Goal: Task Accomplishment & Management: Manage account settings

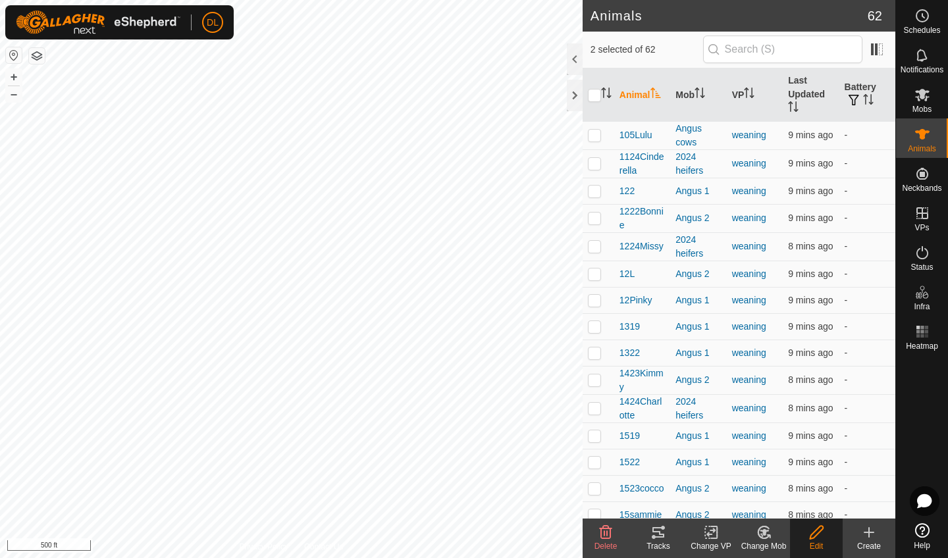
checkbox input "false"
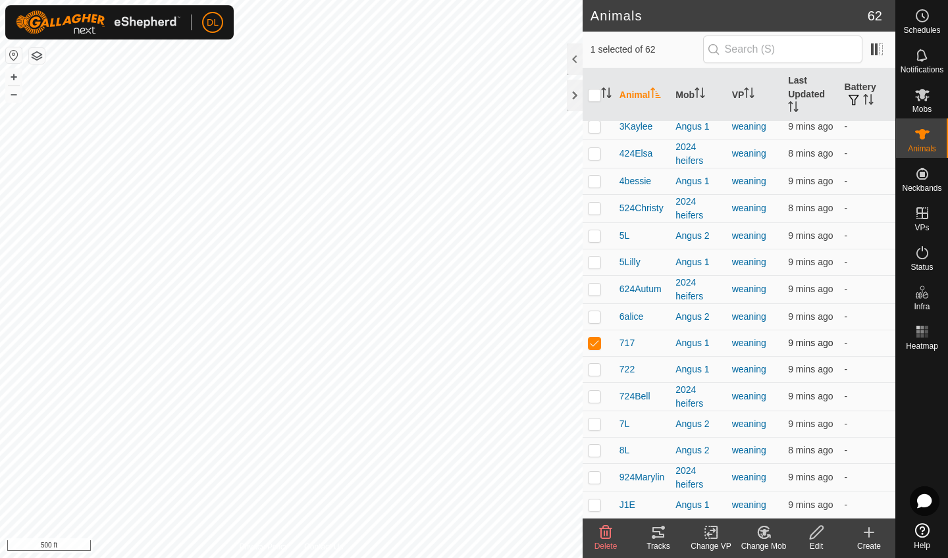
click at [594, 343] on p-checkbox at bounding box center [594, 343] width 13 height 11
checkbox input "false"
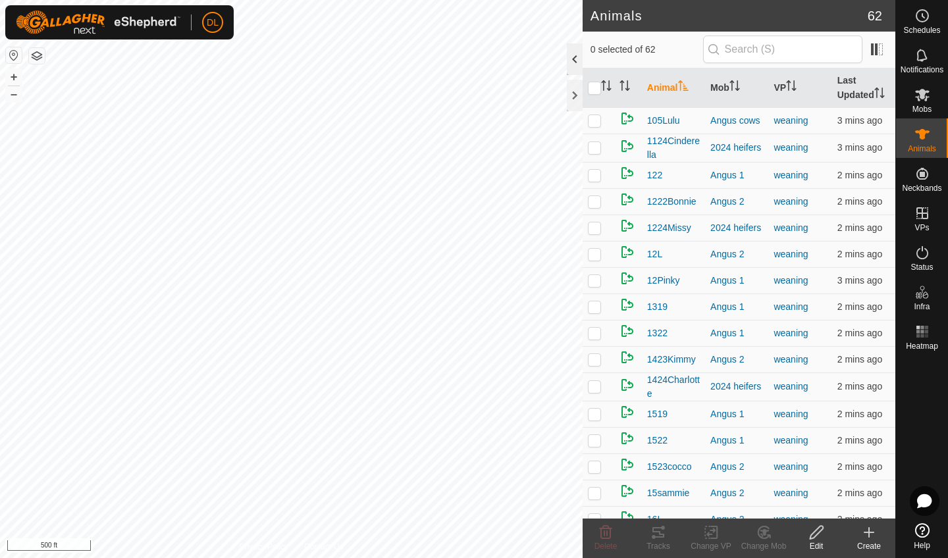
click at [571, 54] on div at bounding box center [575, 59] width 16 height 32
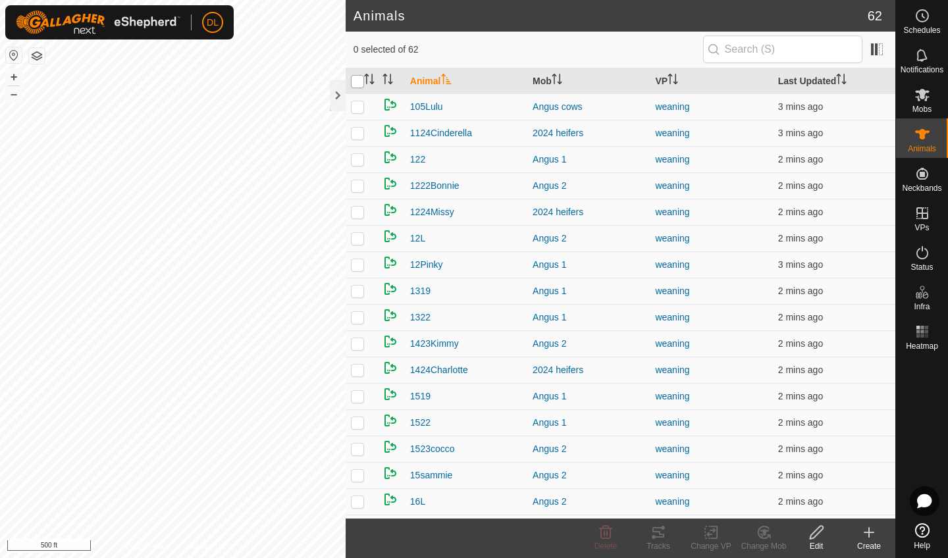
click at [359, 83] on input "checkbox" at bounding box center [357, 81] width 13 height 13
checkbox input "true"
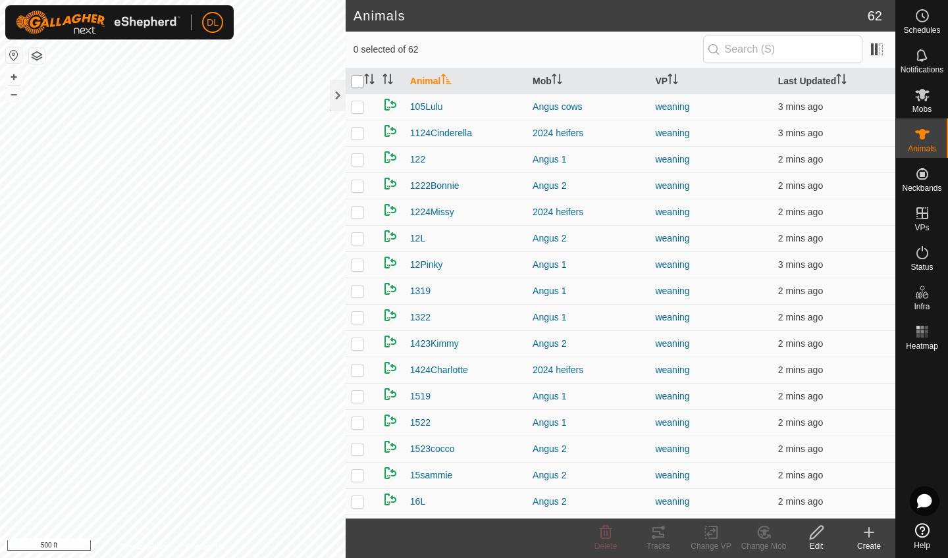
checkbox input "true"
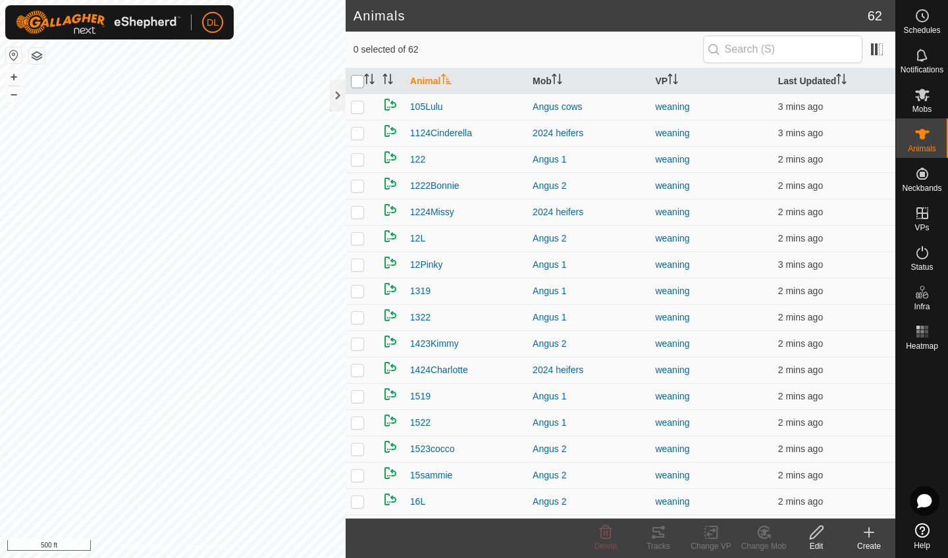
checkbox input "true"
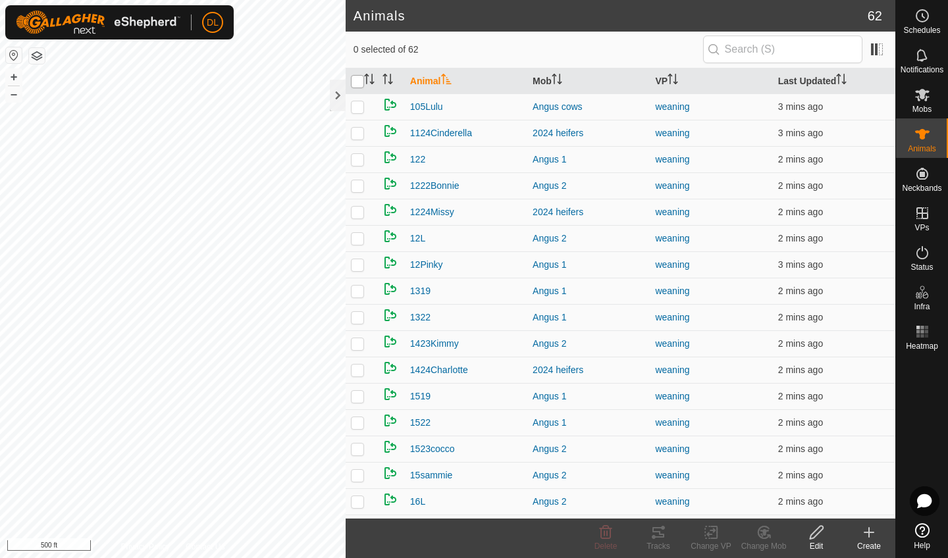
checkbox input "true"
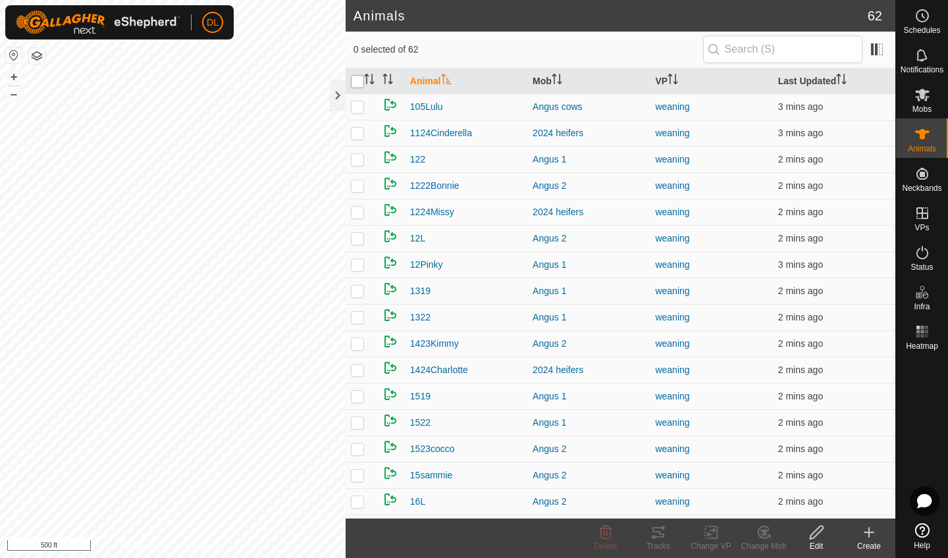
checkbox input "true"
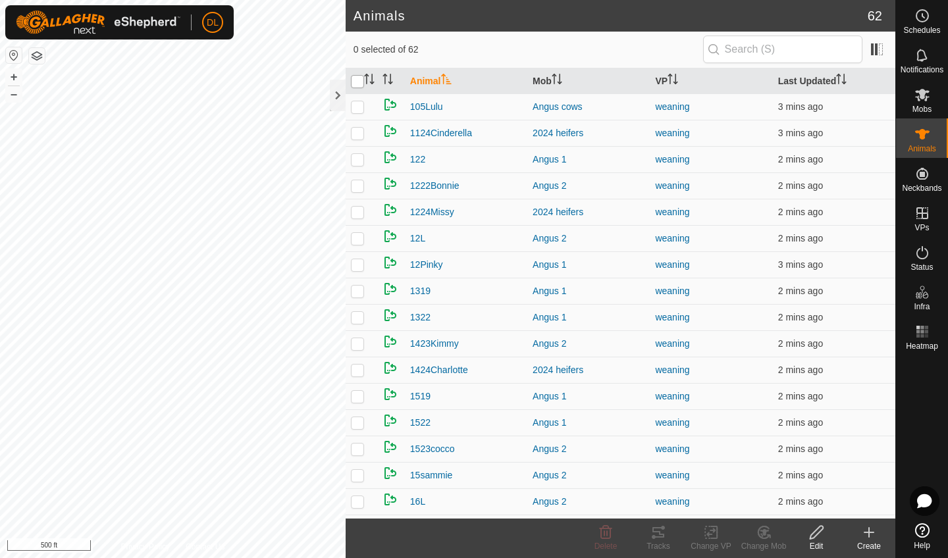
checkbox input "true"
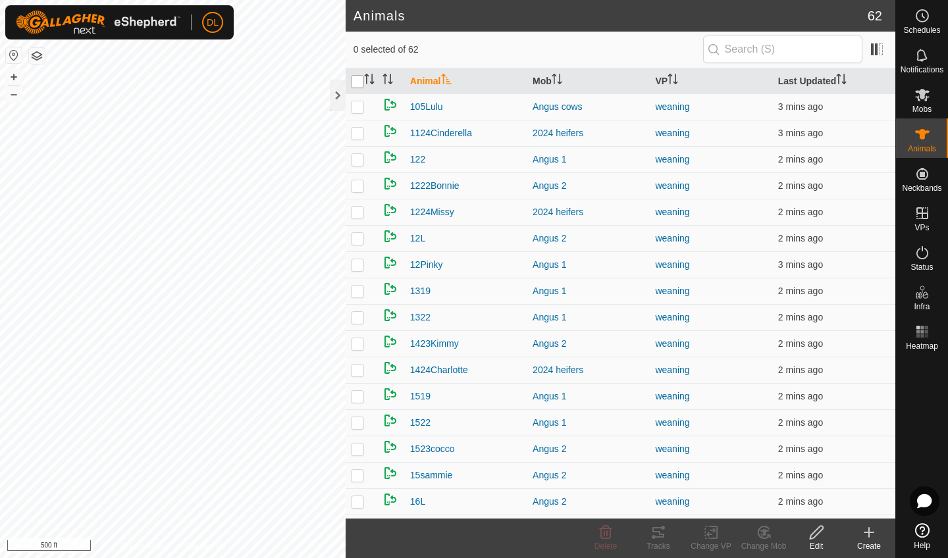
checkbox input "true"
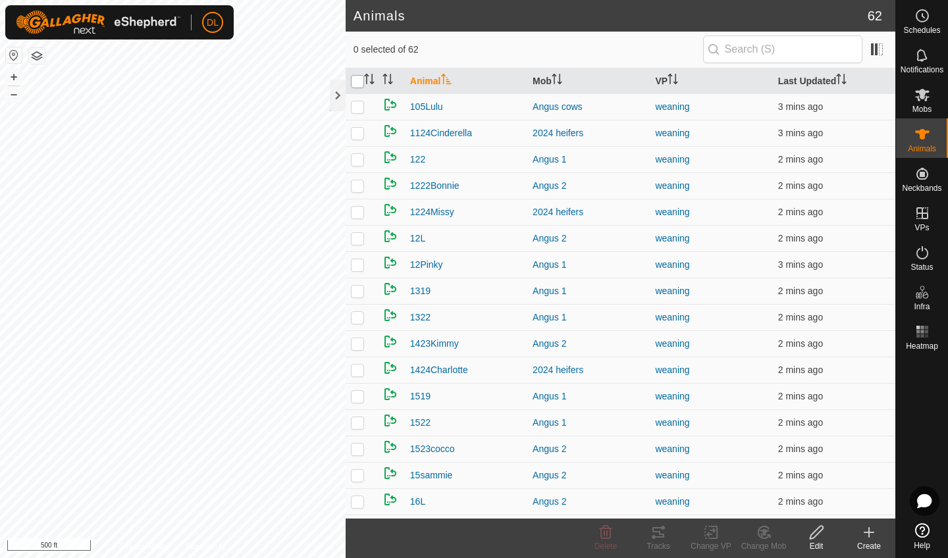
checkbox input "true"
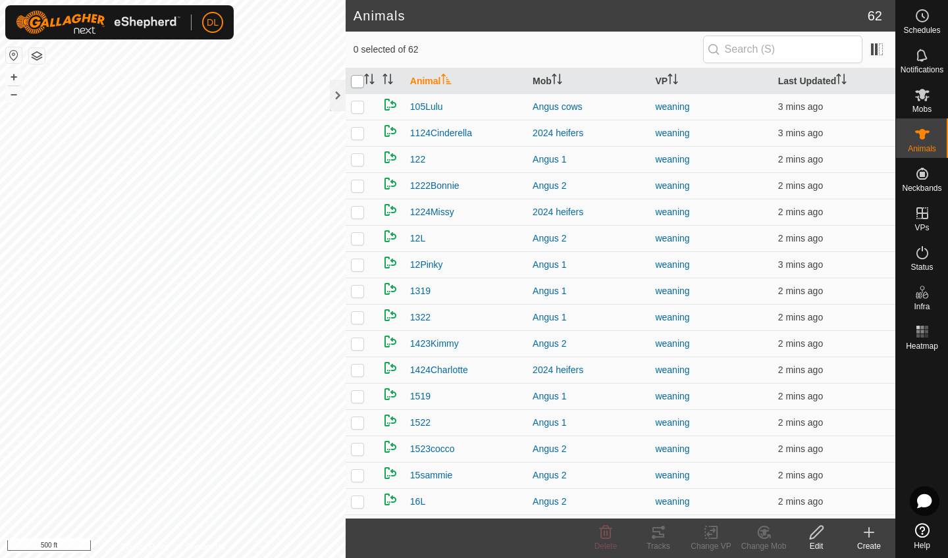
checkbox input "true"
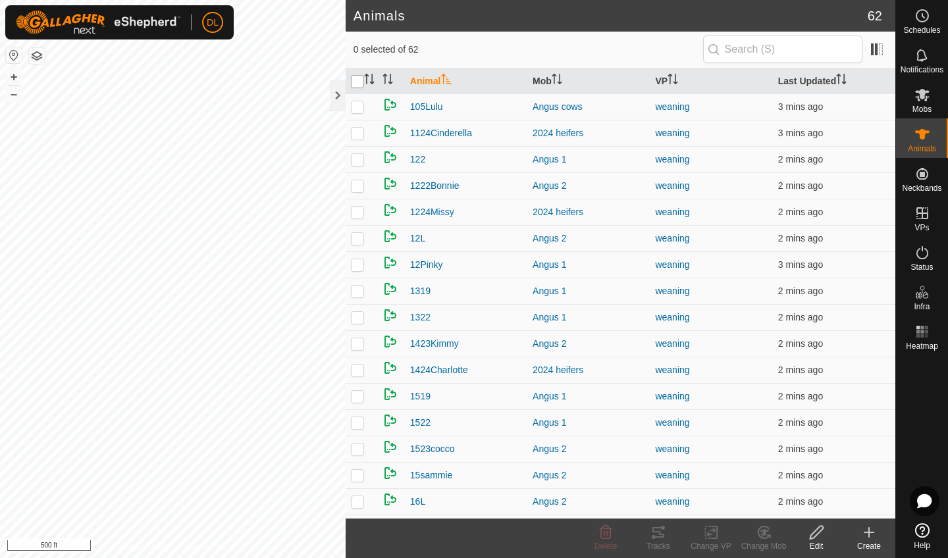
checkbox input "true"
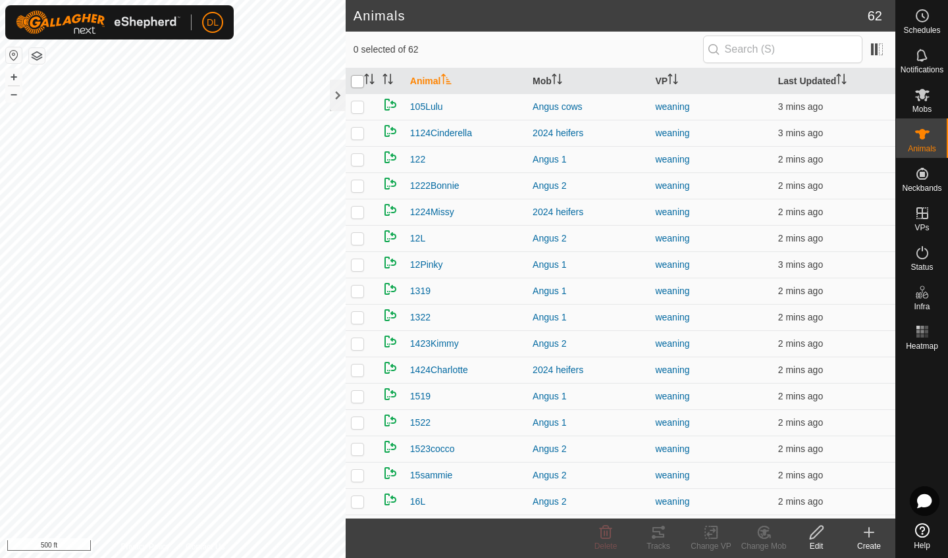
checkbox input "true"
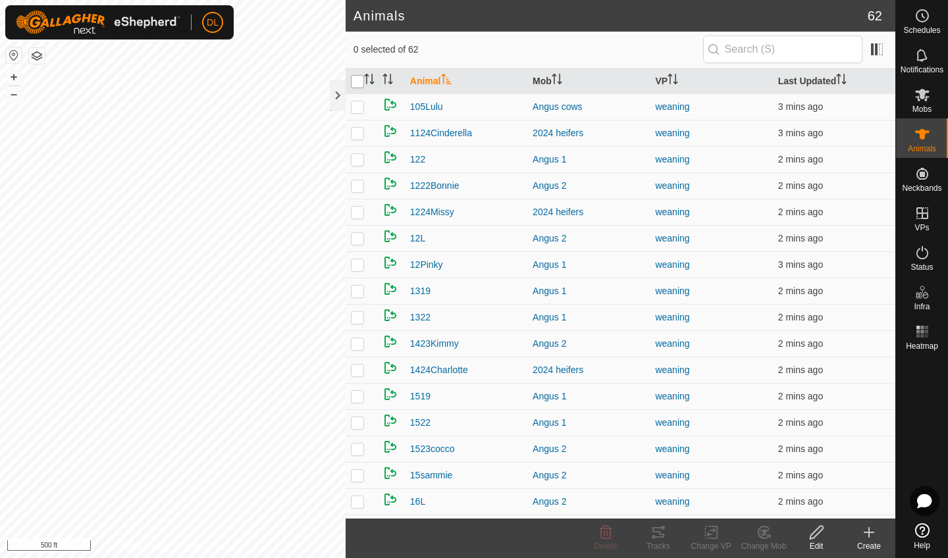
checkbox input "true"
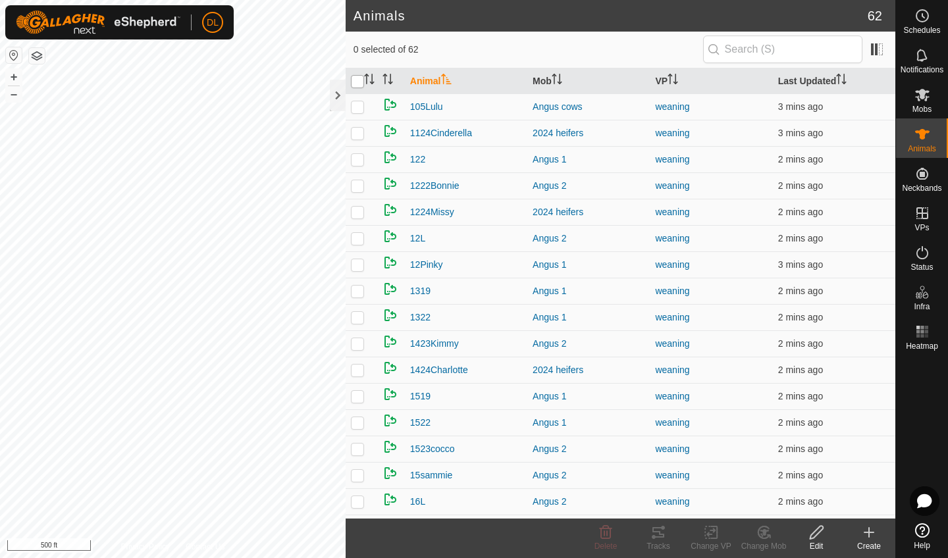
checkbox input "true"
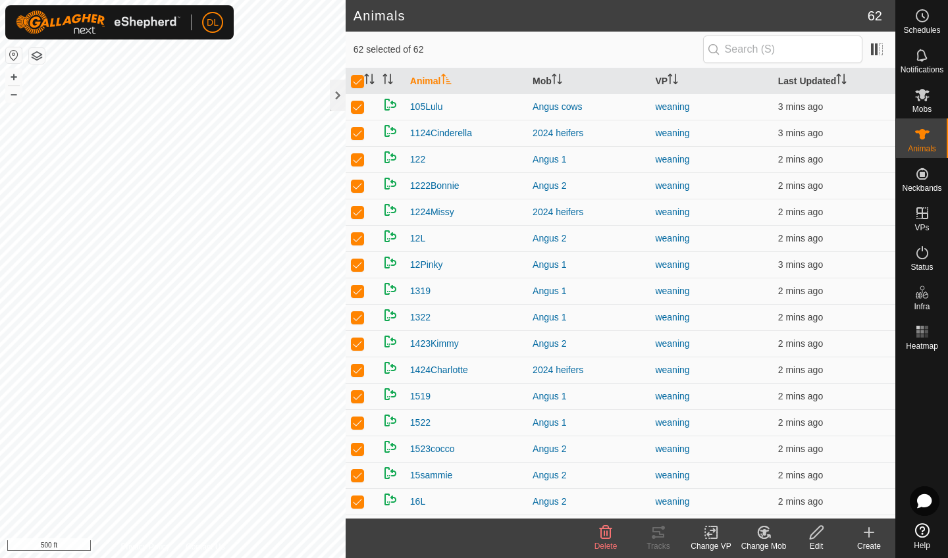
click at [820, 535] on icon at bounding box center [816, 533] width 16 height 16
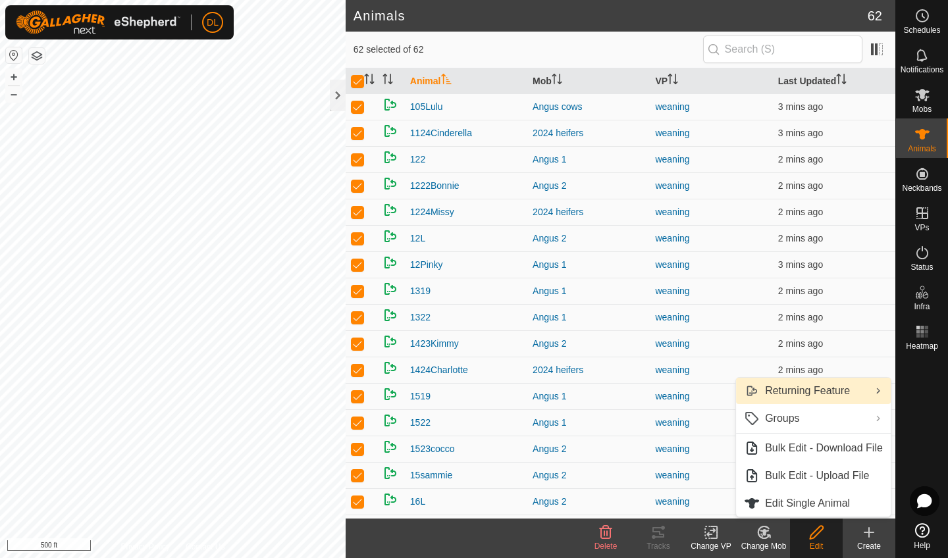
click at [820, 395] on link "Returning Feature" at bounding box center [813, 391] width 155 height 26
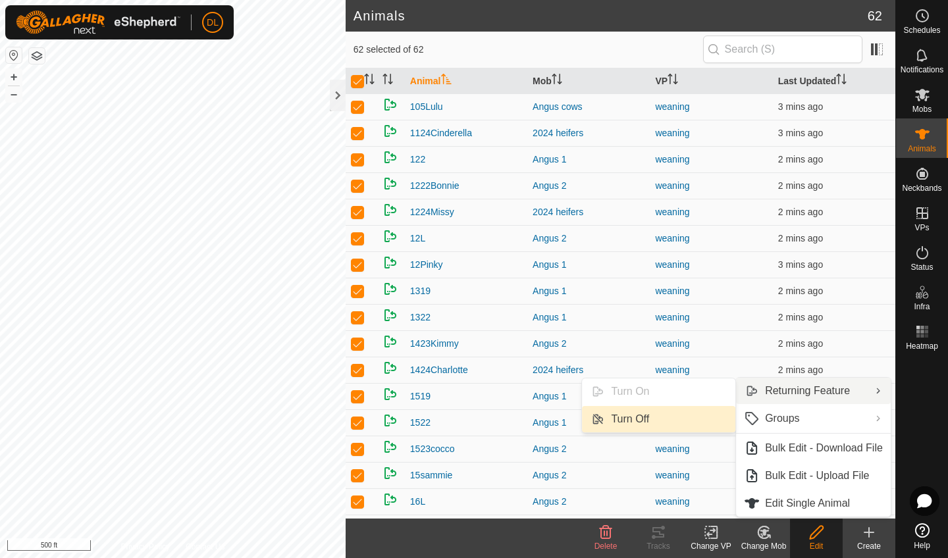
click at [629, 420] on link "Turn Off" at bounding box center [658, 419] width 153 height 26
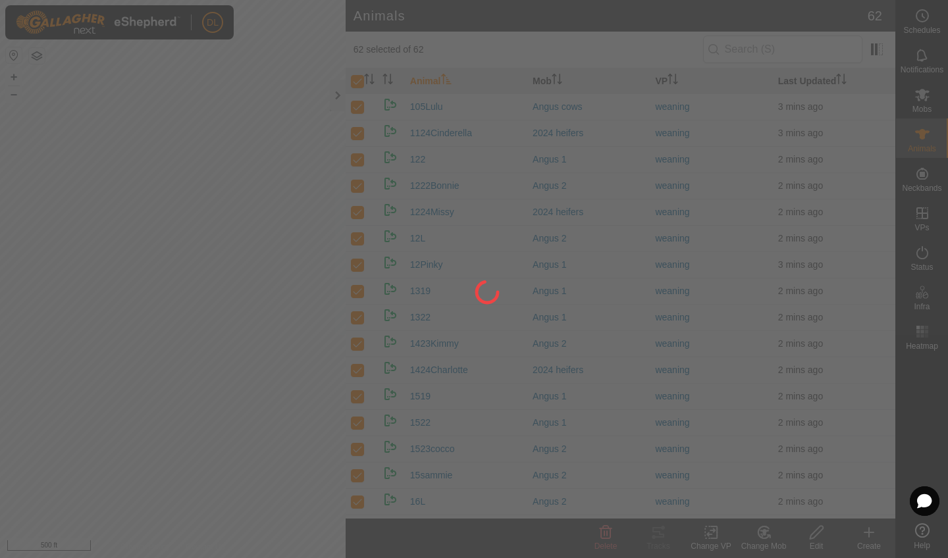
checkbox input "false"
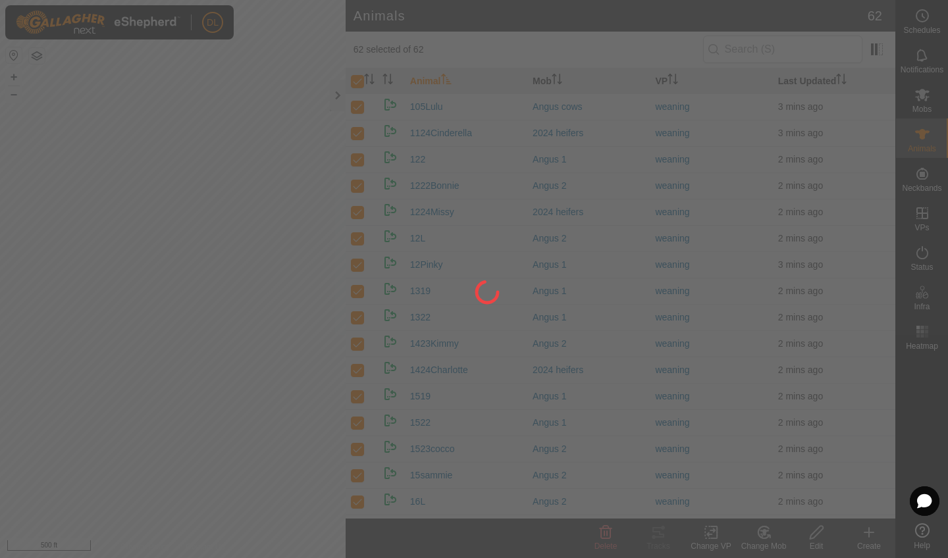
checkbox input "false"
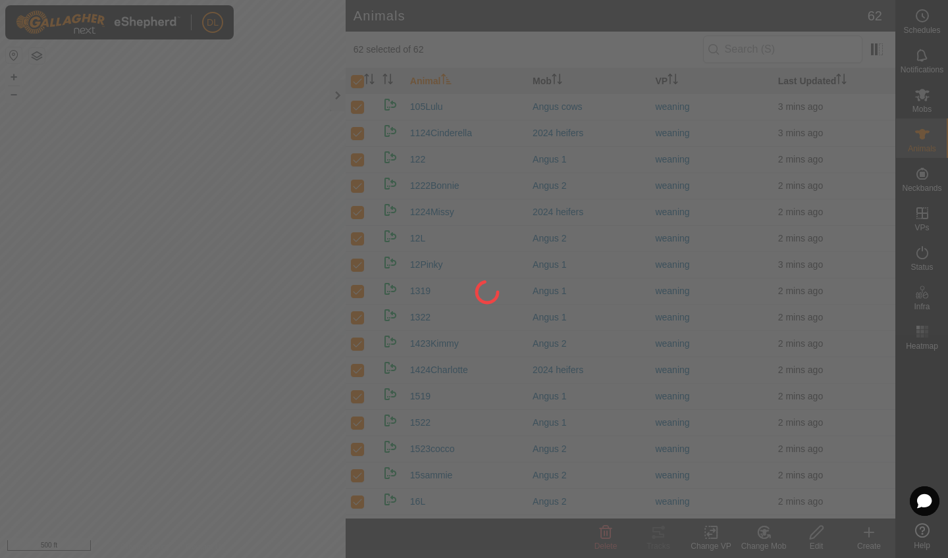
checkbox input "false"
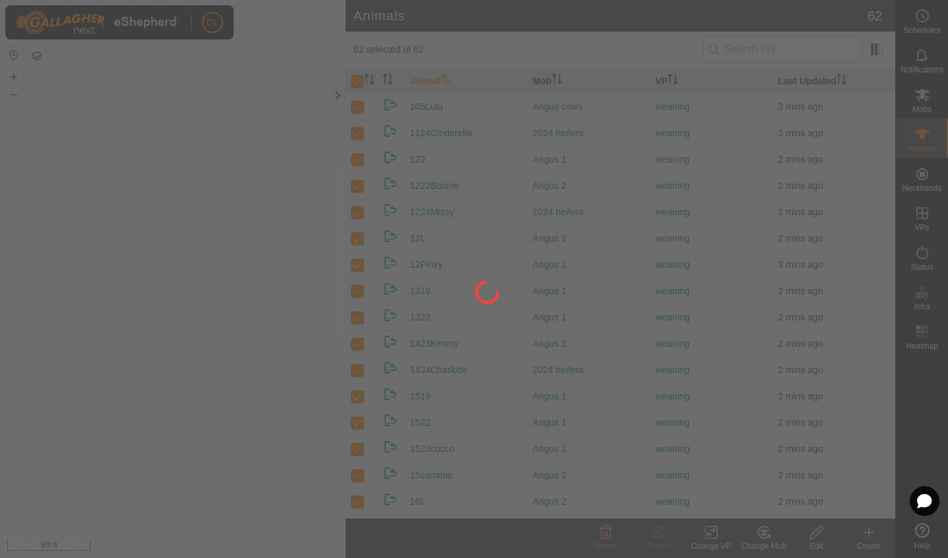
checkbox input "false"
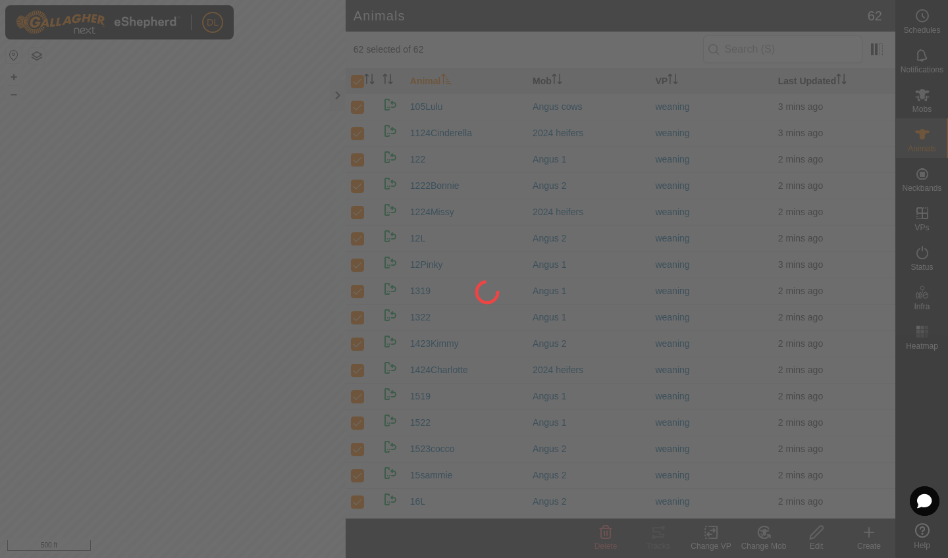
checkbox input "false"
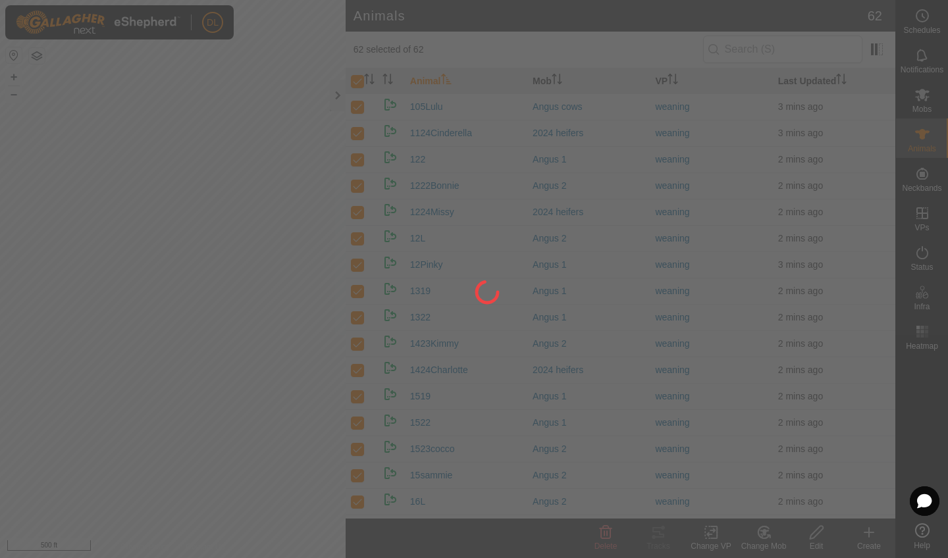
checkbox input "false"
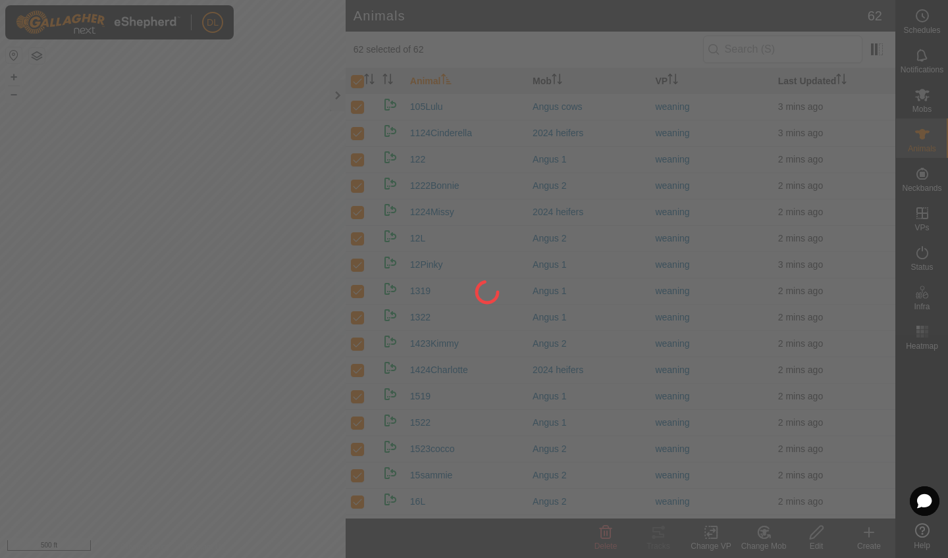
checkbox input "false"
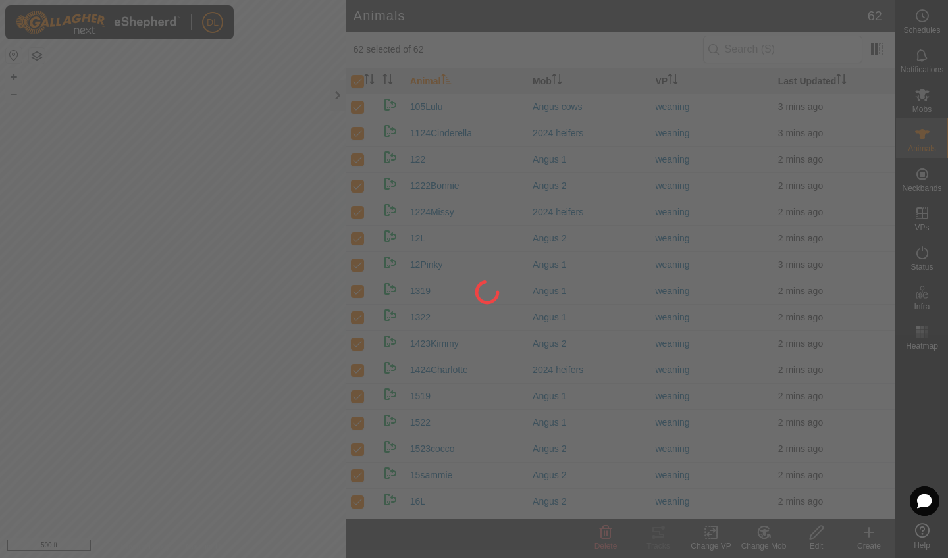
checkbox input "false"
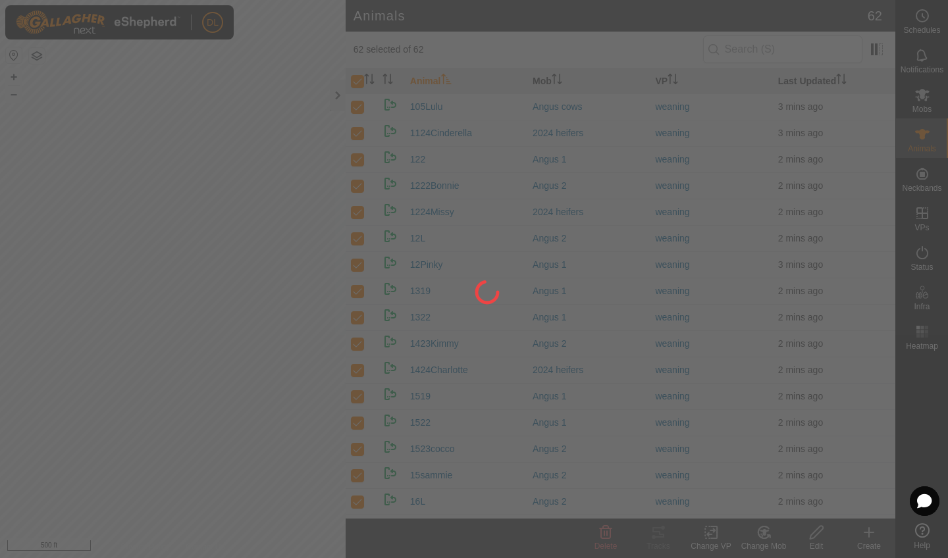
checkbox input "false"
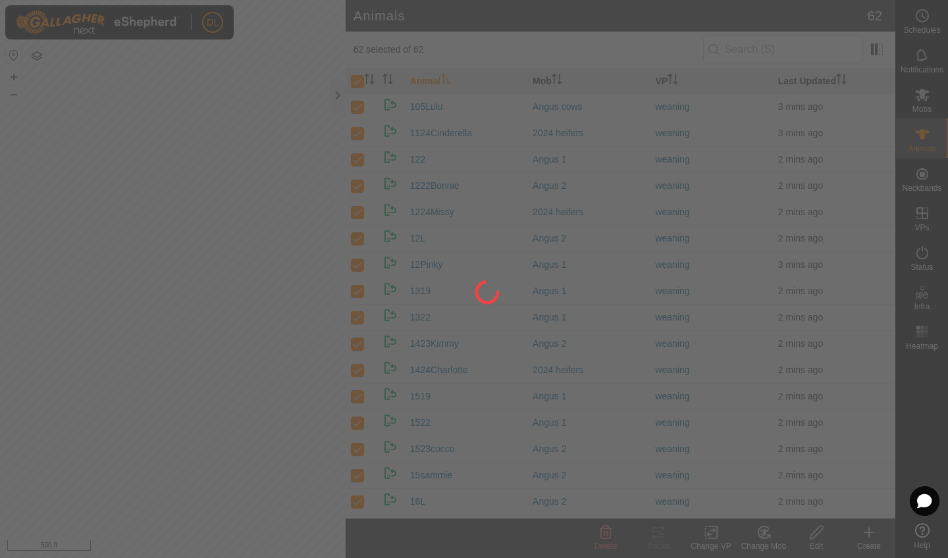
checkbox input "false"
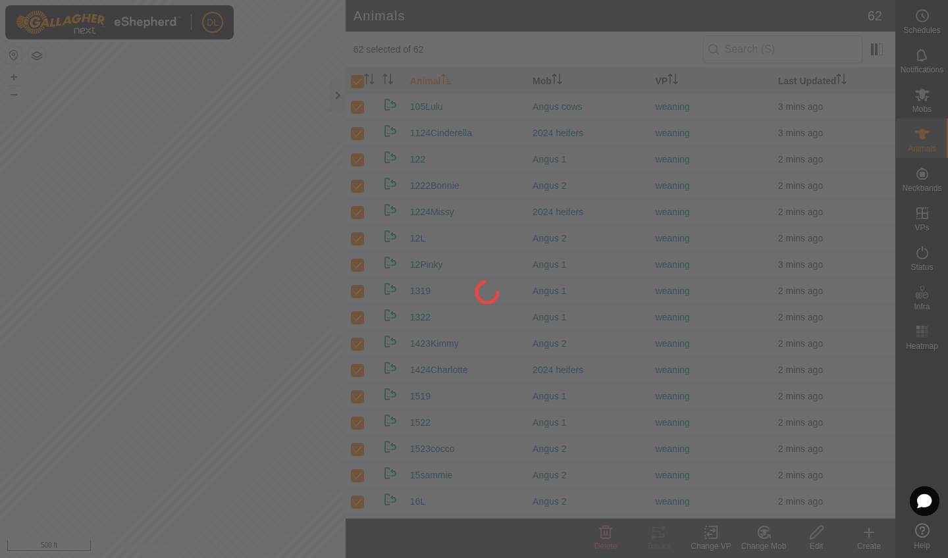
checkbox input "false"
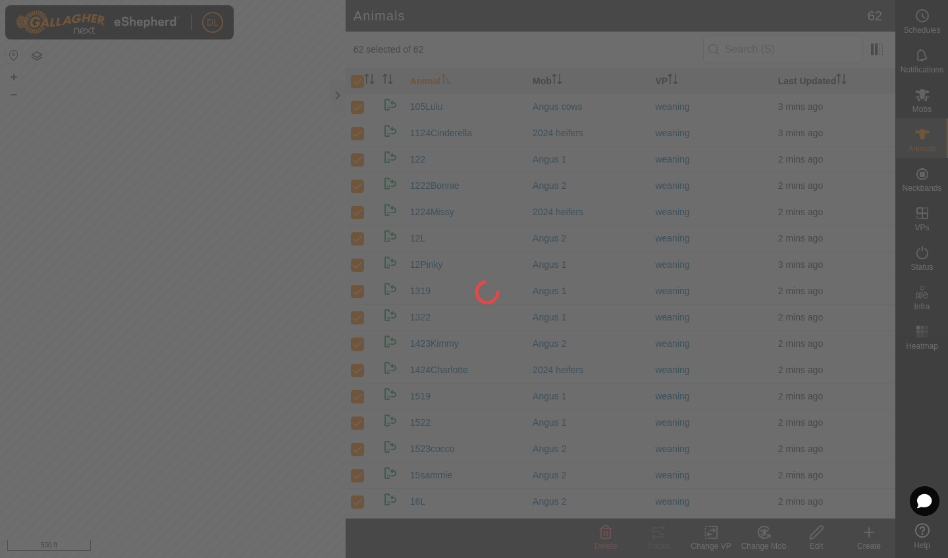
checkbox input "false"
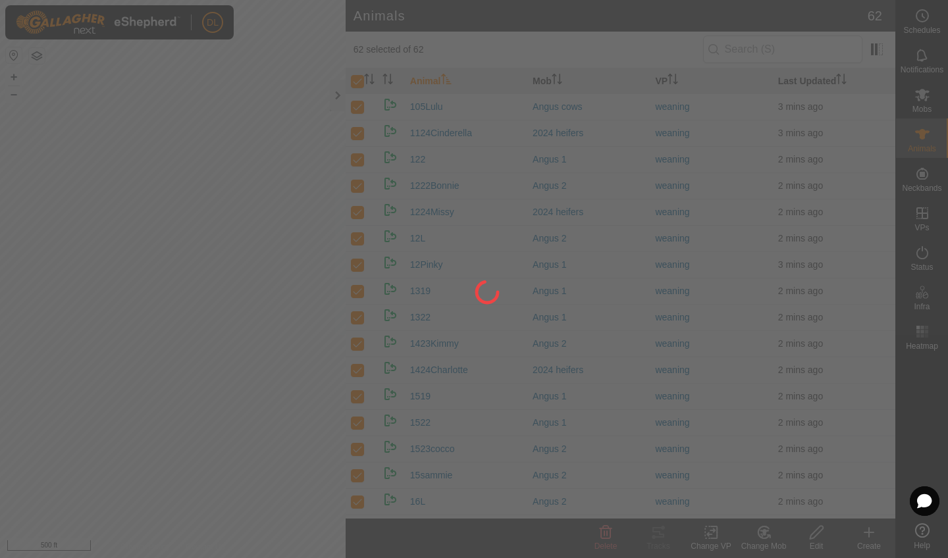
checkbox input "false"
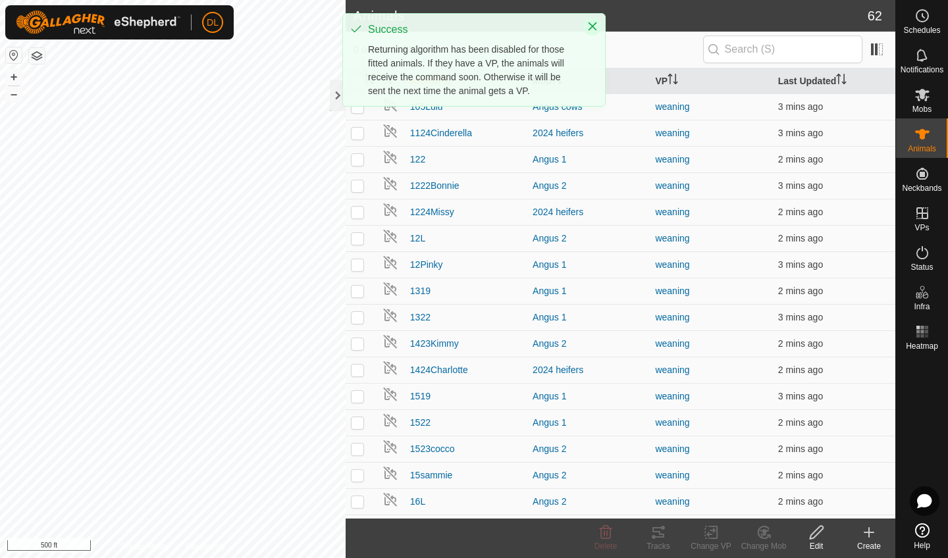
click at [591, 23] on icon "Close" at bounding box center [592, 26] width 11 height 11
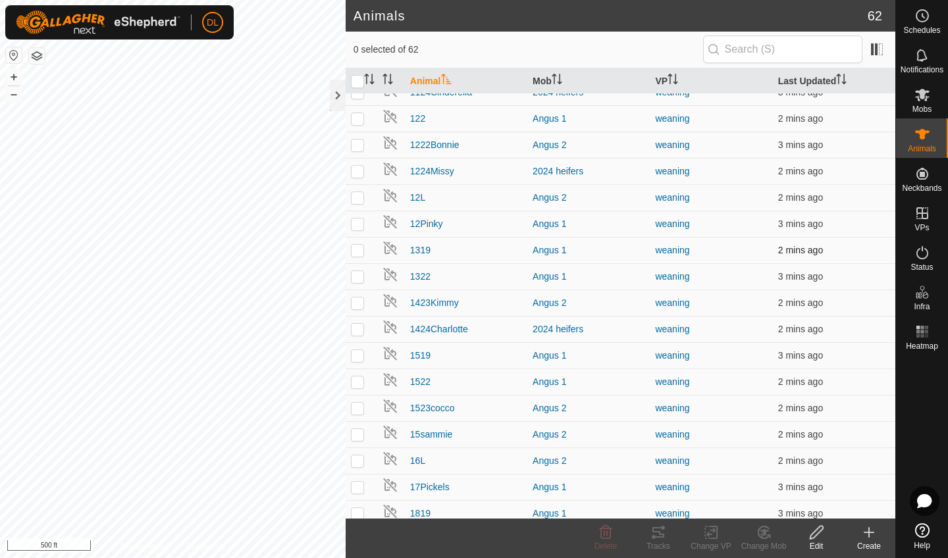
scroll to position [43, 0]
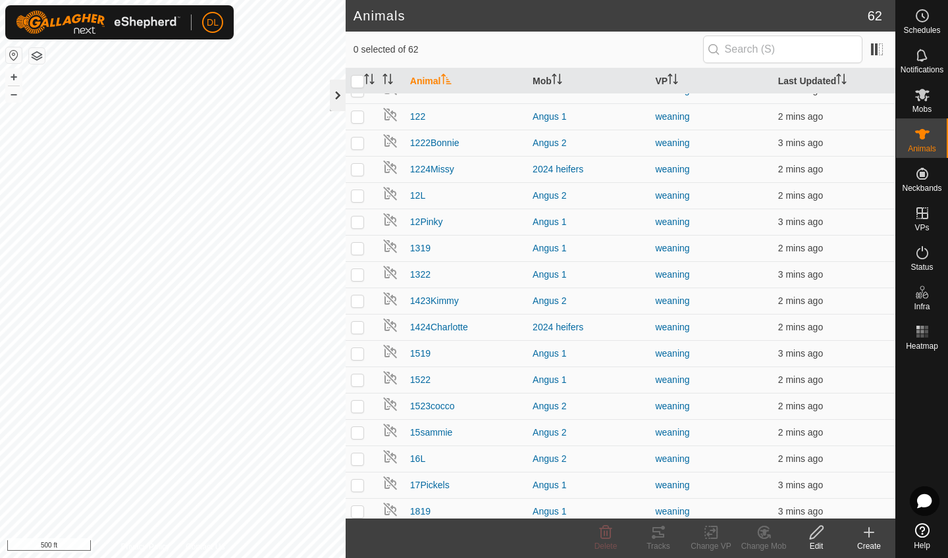
click at [337, 99] on div at bounding box center [338, 96] width 16 height 32
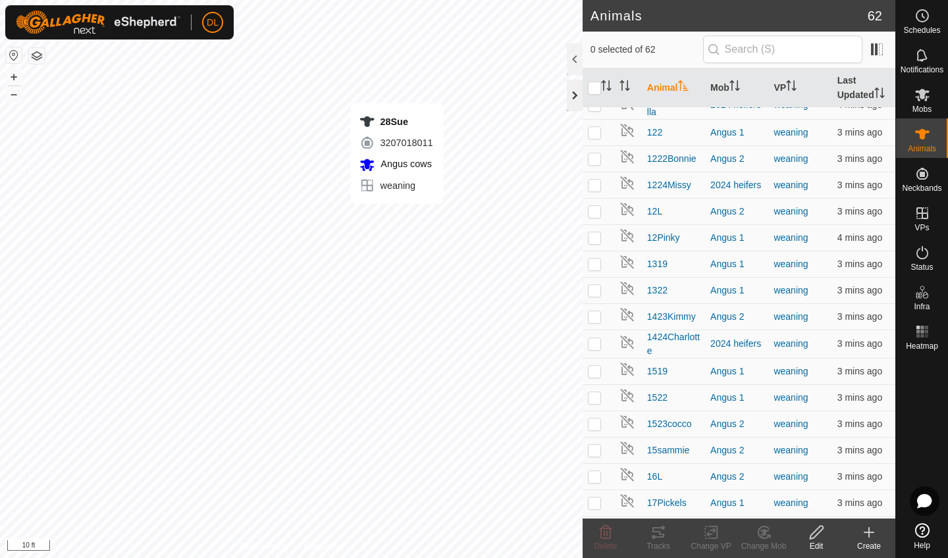
checkbox input "true"
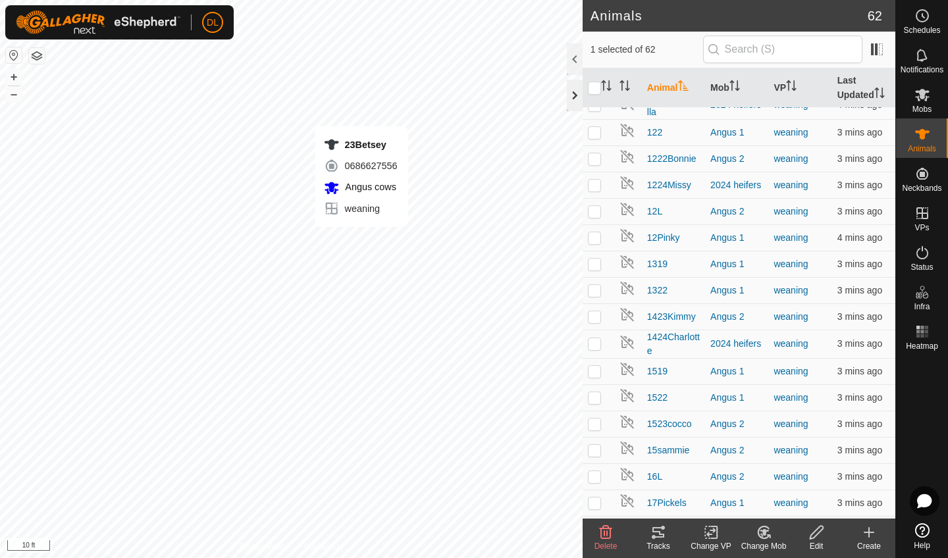
checkbox input "true"
checkbox input "false"
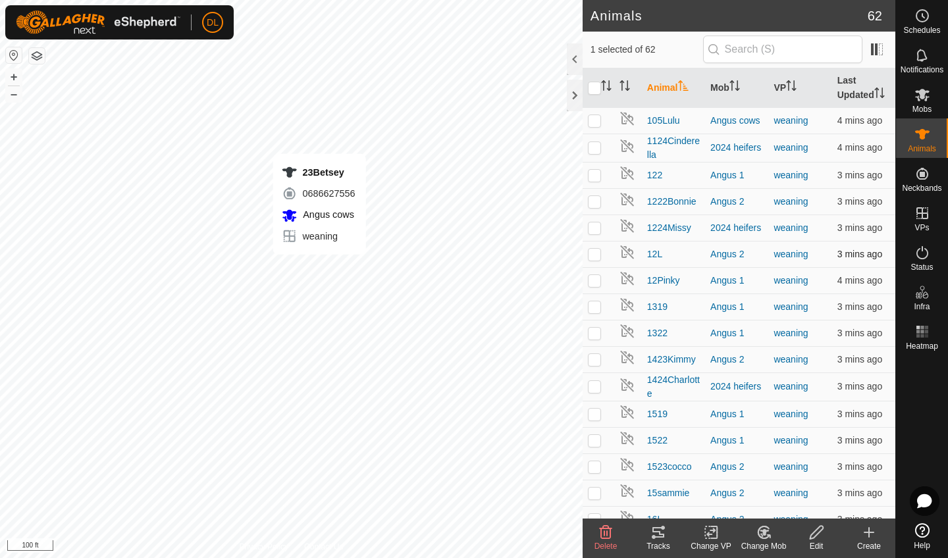
scroll to position [0, 0]
click at [594, 120] on p-checkbox at bounding box center [594, 120] width 13 height 11
checkbox input "true"
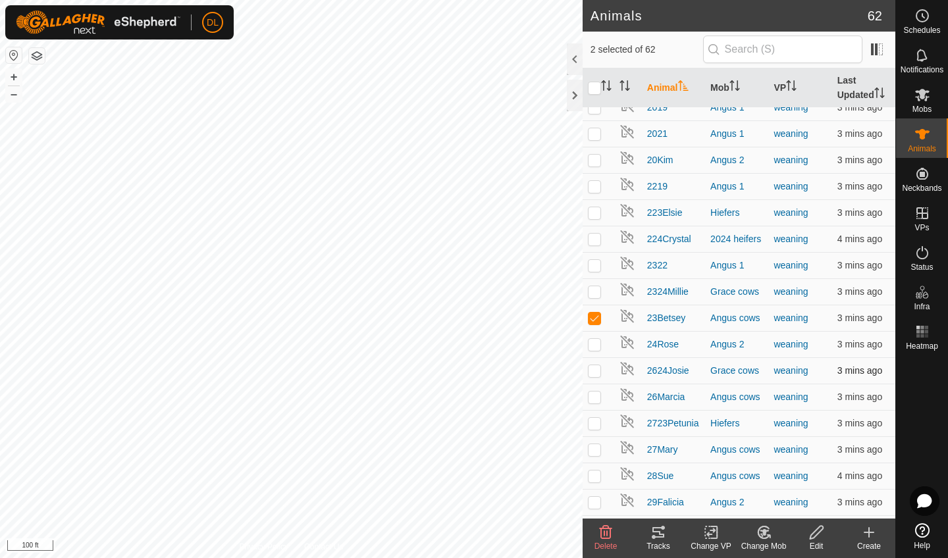
scroll to position [606, 0]
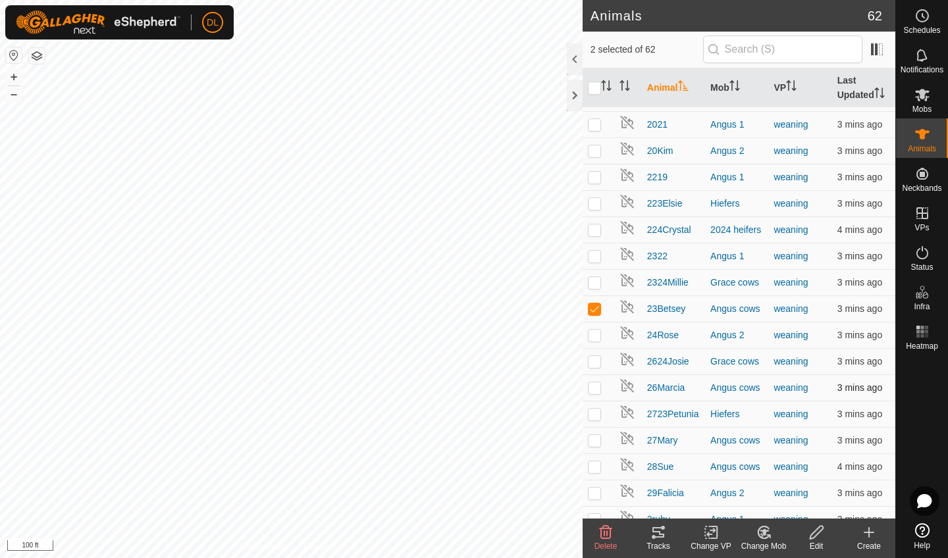
click at [599, 388] on p-checkbox at bounding box center [594, 387] width 13 height 11
checkbox input "true"
click at [601, 440] on td at bounding box center [599, 440] width 32 height 26
checkbox input "true"
click at [601, 469] on td at bounding box center [599, 467] width 32 height 26
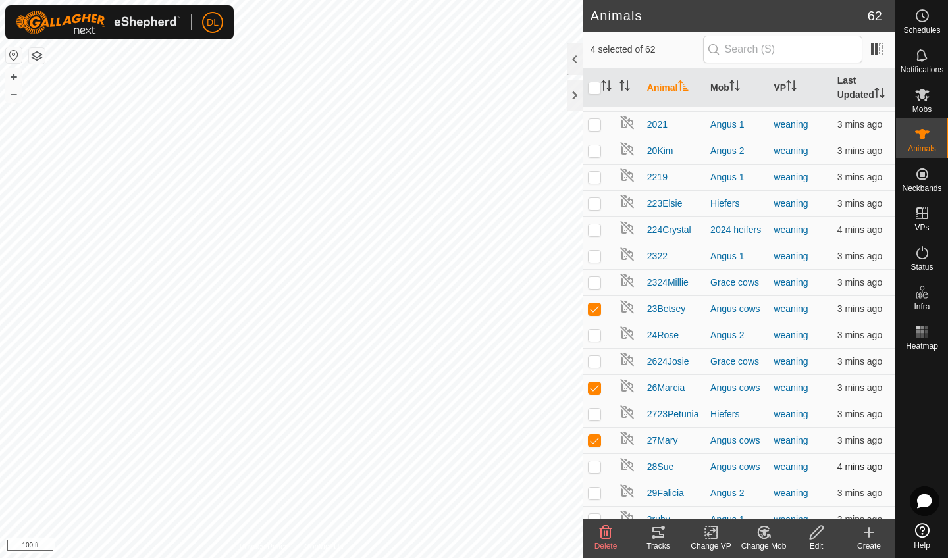
checkbox input "true"
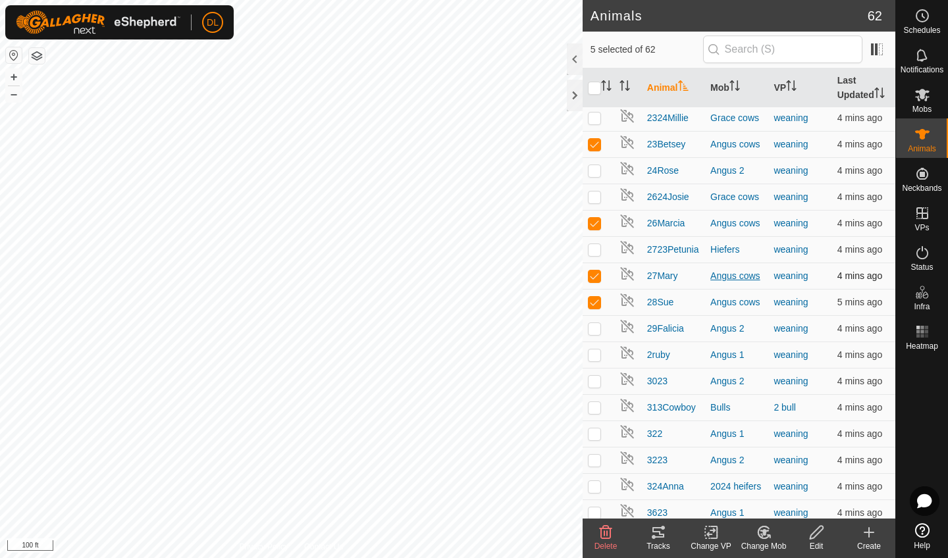
scroll to position [771, 0]
click at [598, 246] on p-checkbox at bounding box center [594, 248] width 13 height 11
checkbox input "true"
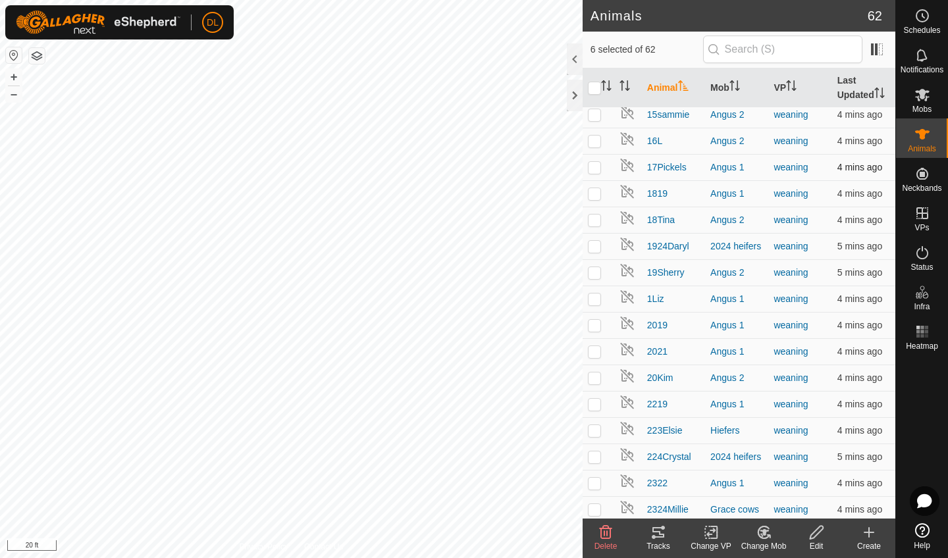
scroll to position [388, 0]
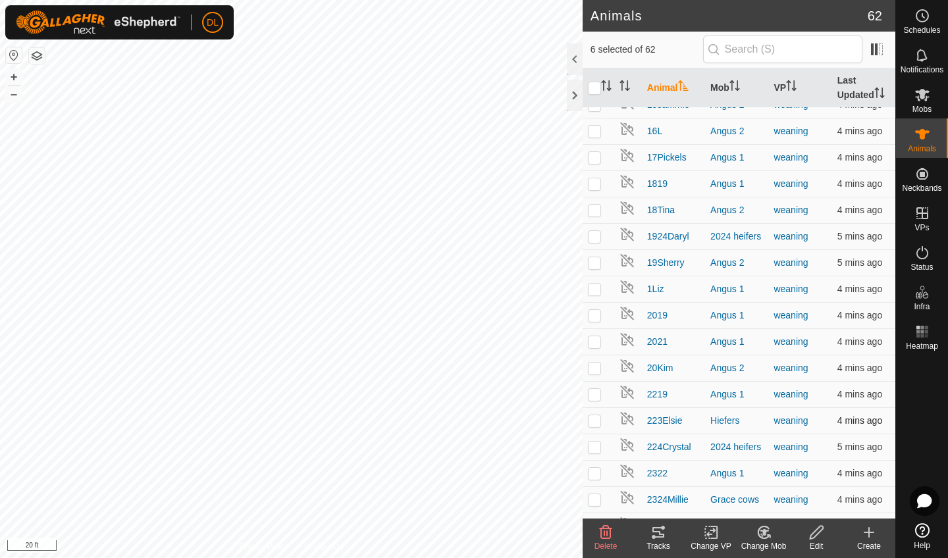
click at [592, 422] on p-checkbox at bounding box center [594, 420] width 13 height 11
checkbox input "true"
click at [760, 538] on icon at bounding box center [764, 533] width 16 height 16
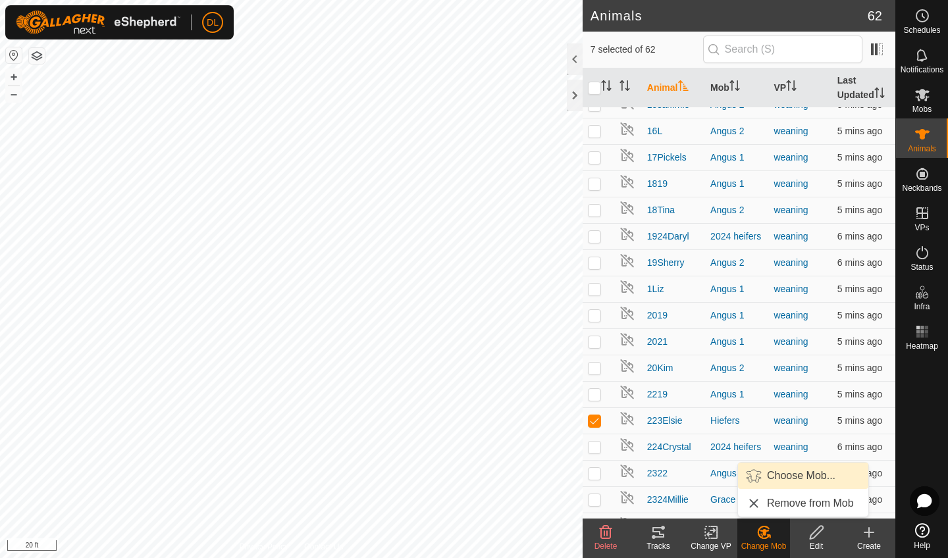
click at [784, 477] on link "Choose Mob..." at bounding box center [803, 476] width 130 height 26
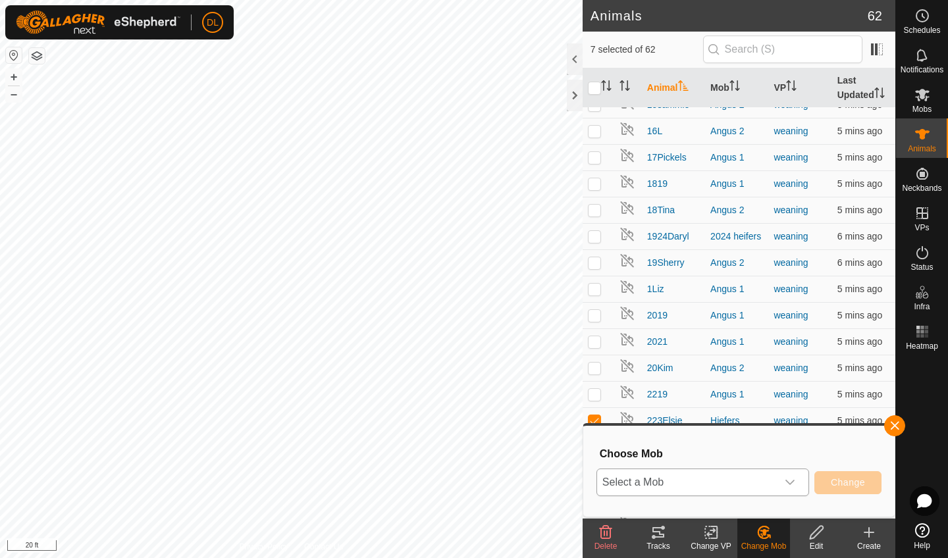
click at [746, 487] on span "Select a Mob" at bounding box center [687, 482] width 180 height 26
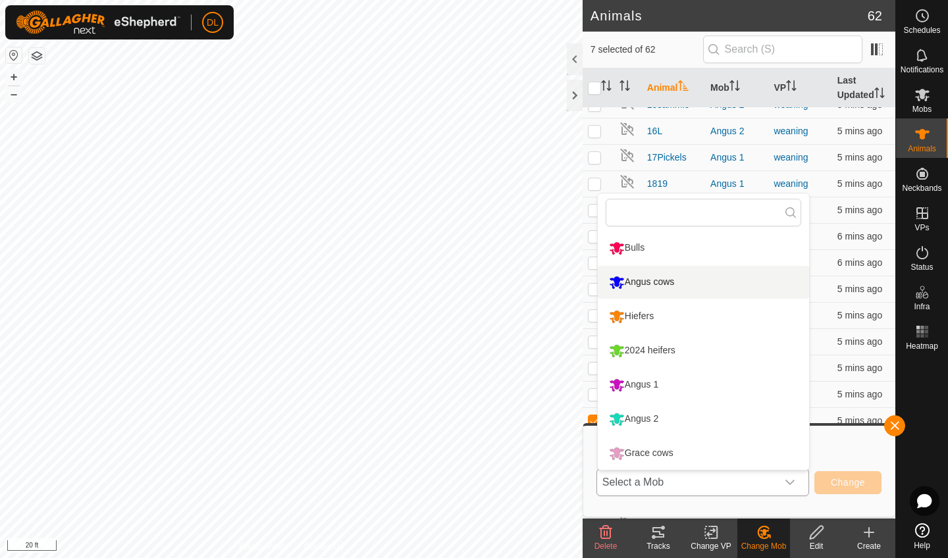
click at [631, 285] on li "Angus cows" at bounding box center [703, 282] width 211 height 33
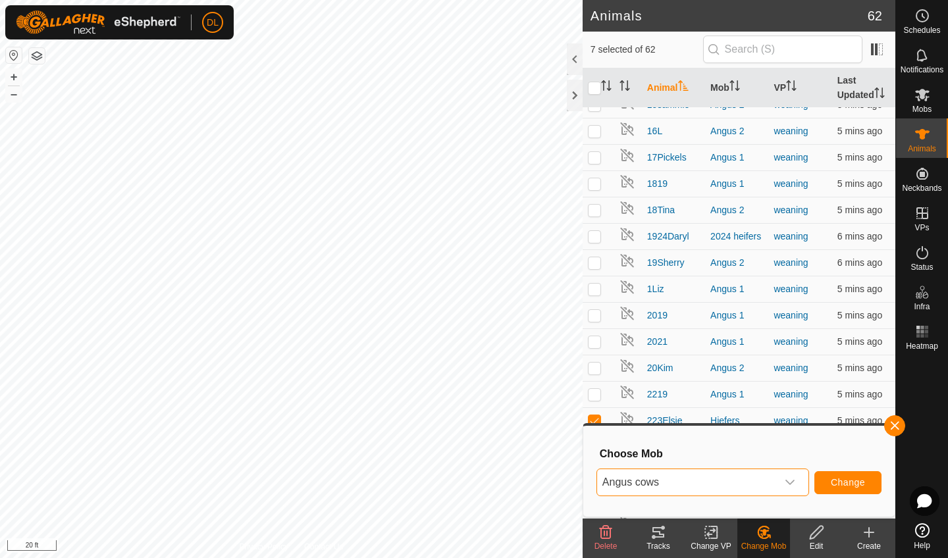
click at [847, 484] on span "Change" at bounding box center [848, 482] width 34 height 11
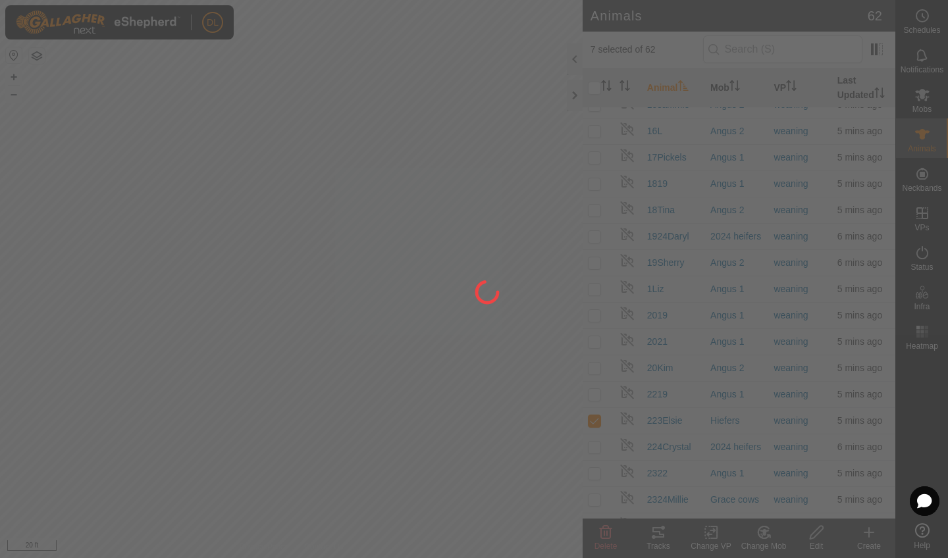
checkbox input "false"
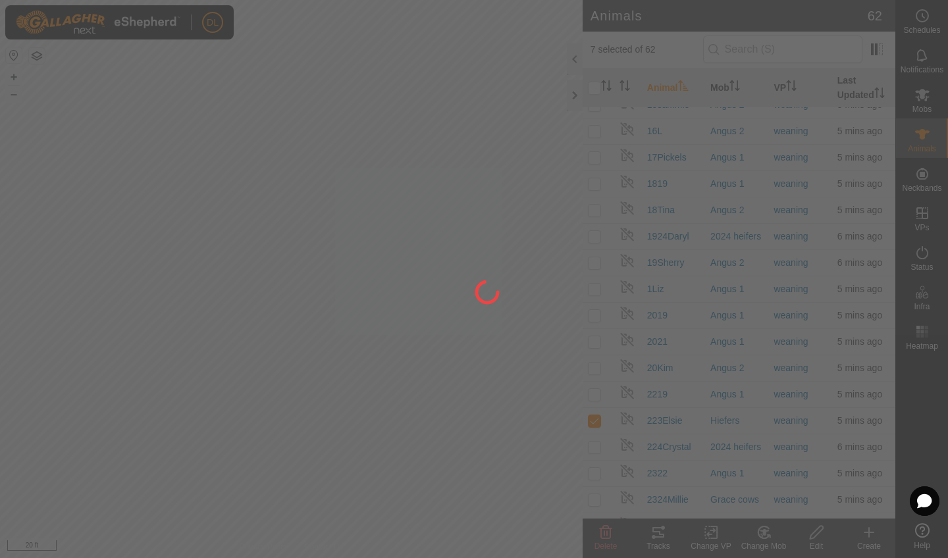
checkbox input "false"
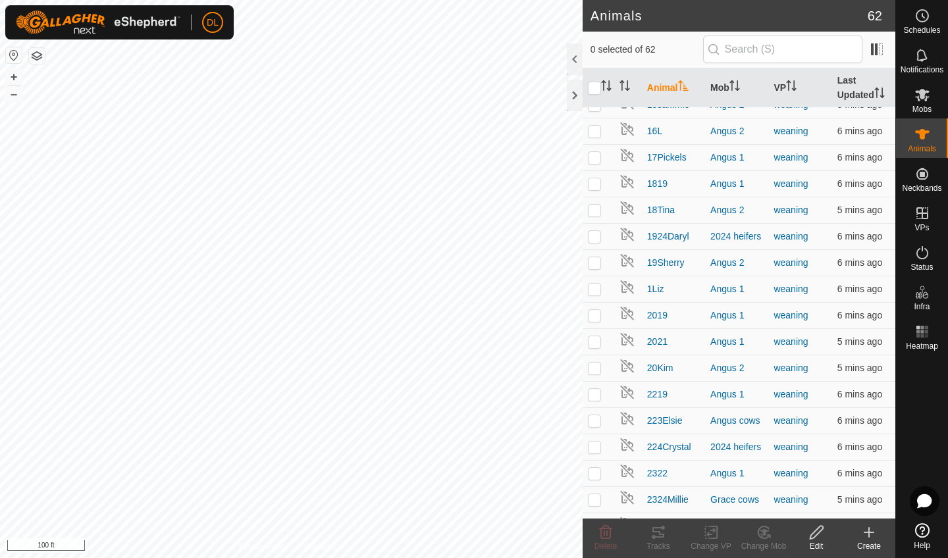
click at [403, 0] on html "DL Schedules Notifications Mobs Animals Neckbands VPs Status Infra Heatmap Help…" at bounding box center [474, 279] width 948 height 558
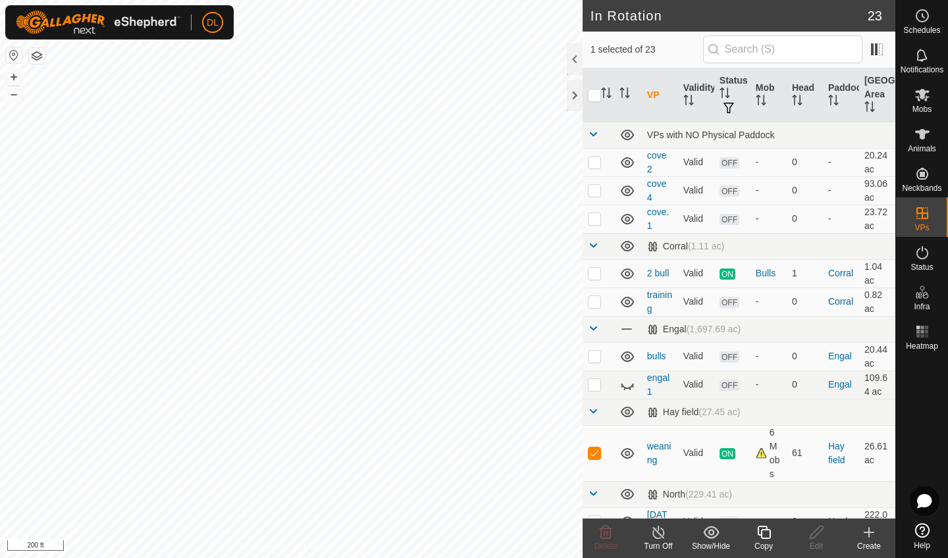
click at [769, 542] on div "Copy" at bounding box center [763, 546] width 53 height 12
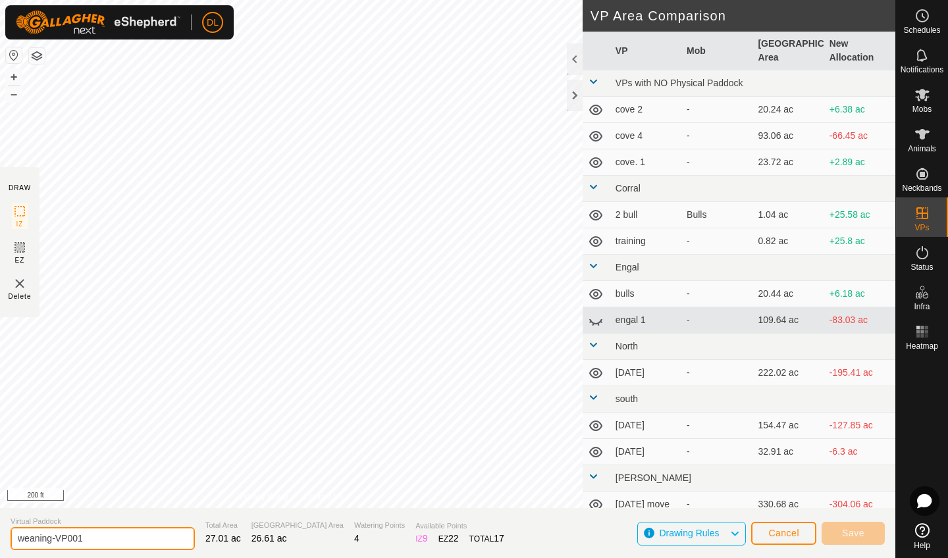
drag, startPoint x: 92, startPoint y: 540, endPoint x: 57, endPoint y: 536, distance: 35.0
click at [57, 536] on input "weaning-VP001" at bounding box center [103, 538] width 184 height 23
type input "weaning 1"
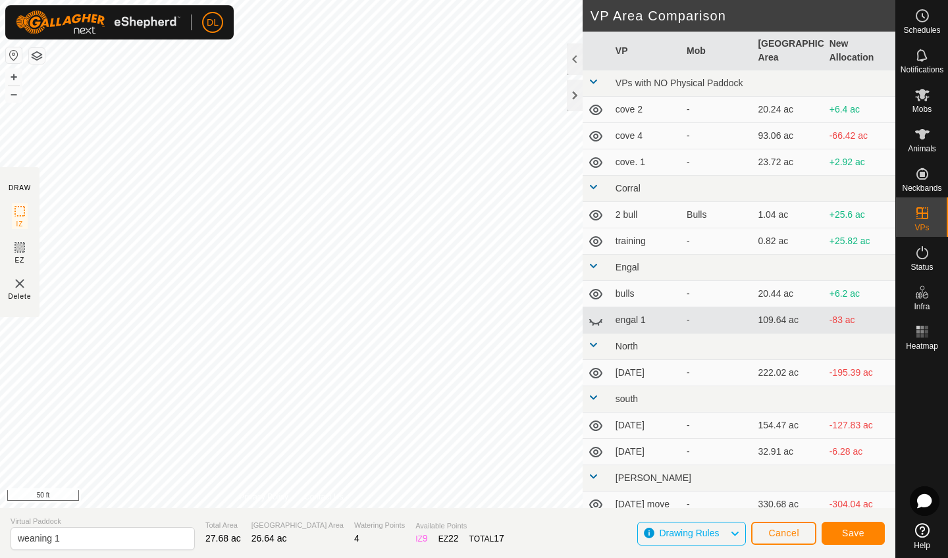
click at [848, 535] on span "Save" at bounding box center [853, 533] width 22 height 11
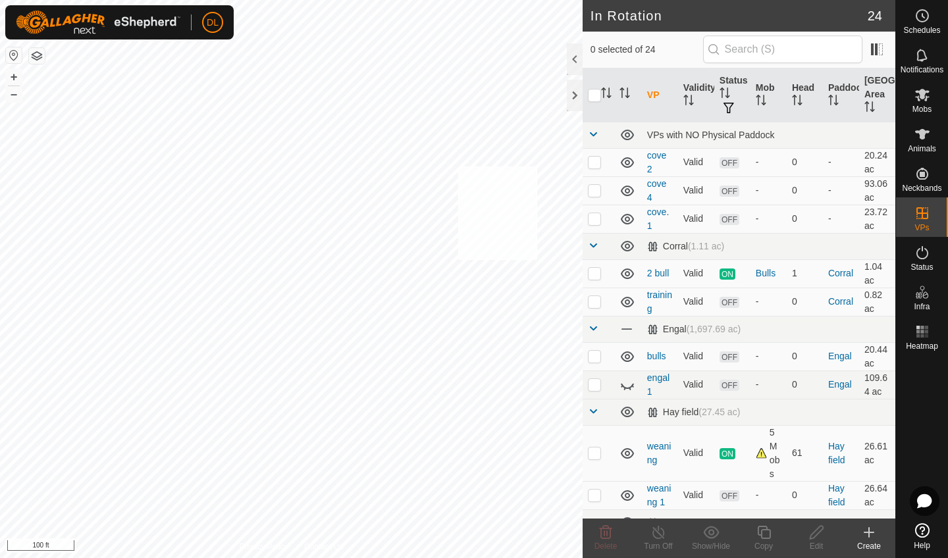
checkbox input "true"
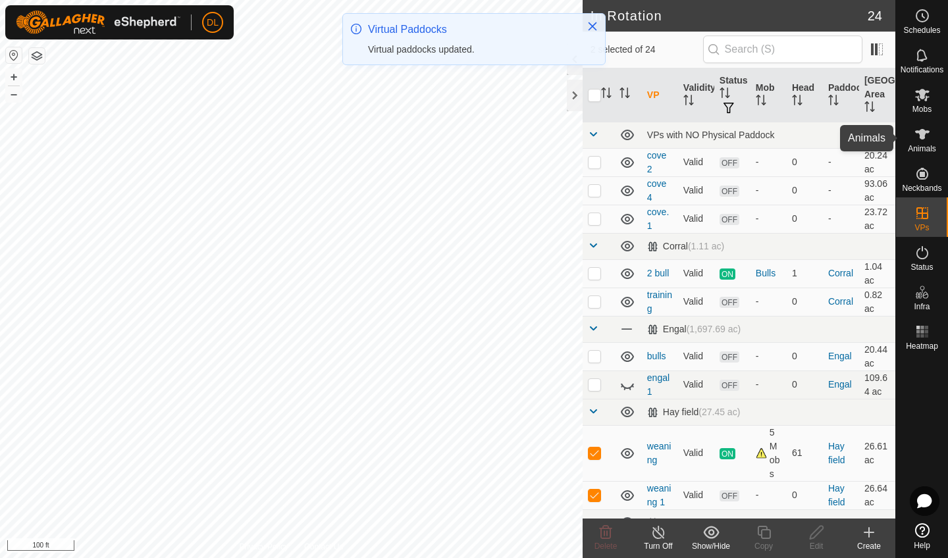
click at [922, 142] on es-animals-svg-icon at bounding box center [922, 134] width 24 height 21
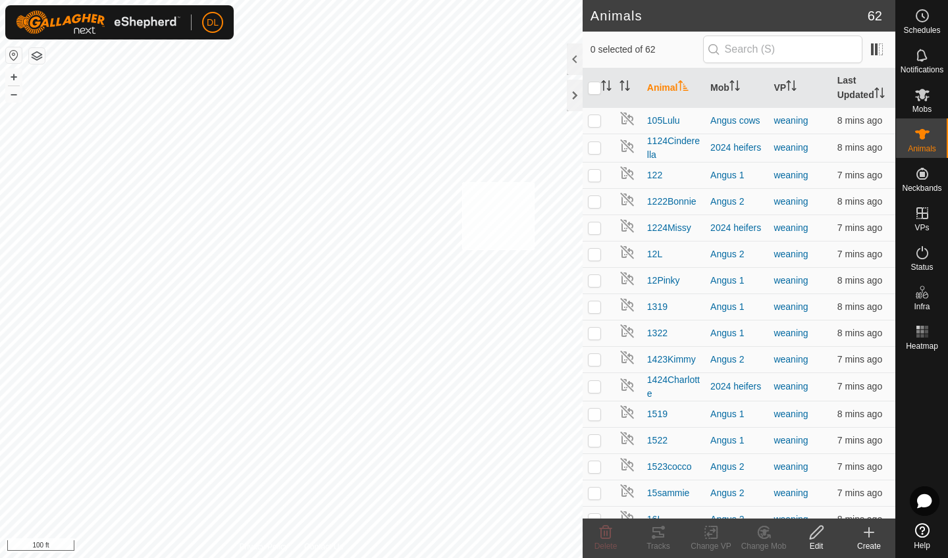
checkbox input "true"
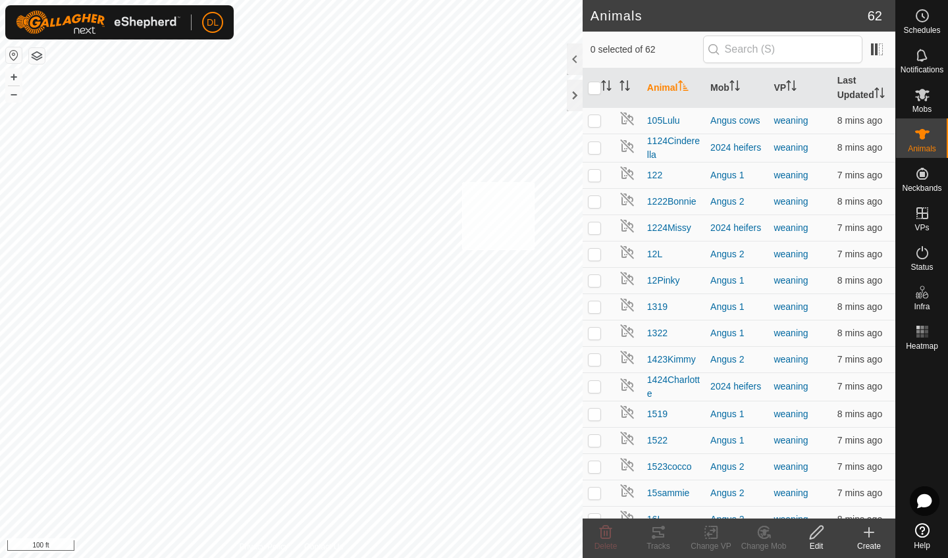
checkbox input "true"
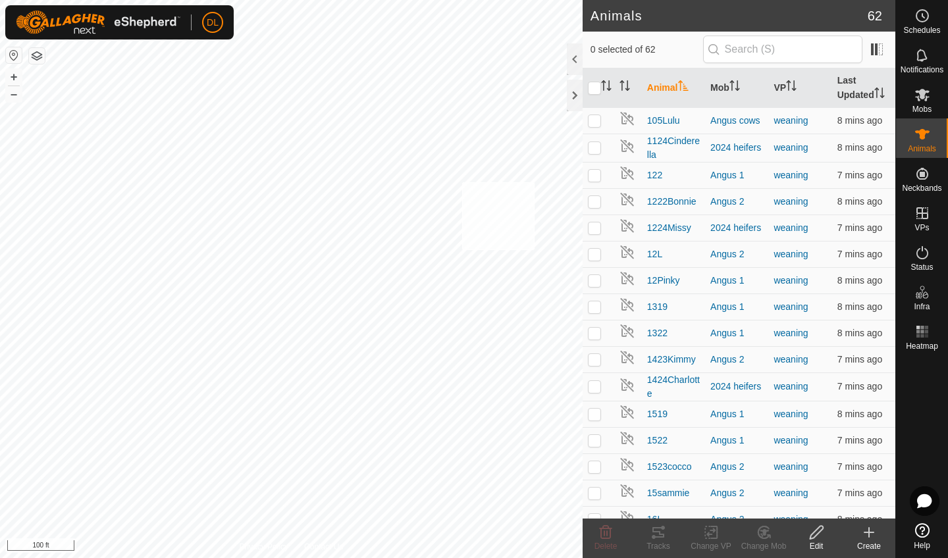
checkbox input "true"
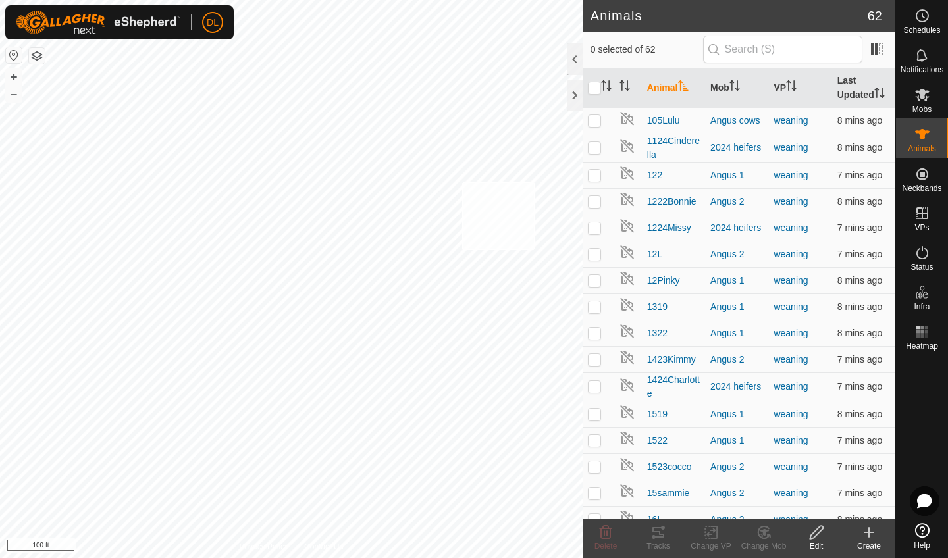
checkbox input "true"
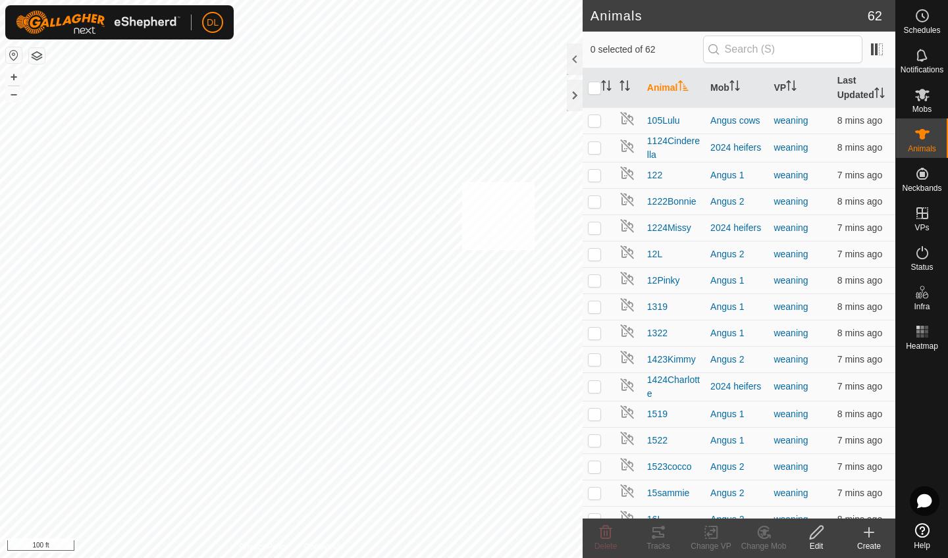
checkbox input "true"
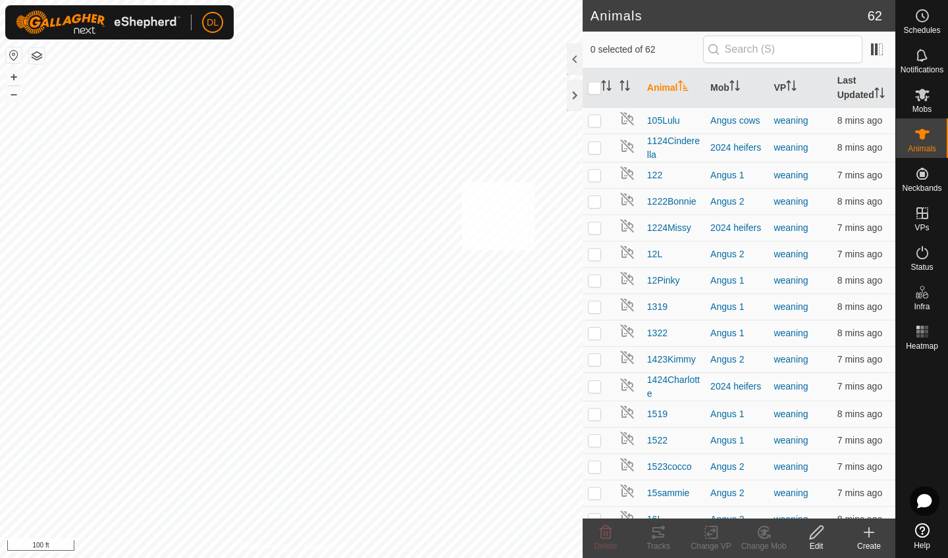
checkbox input "true"
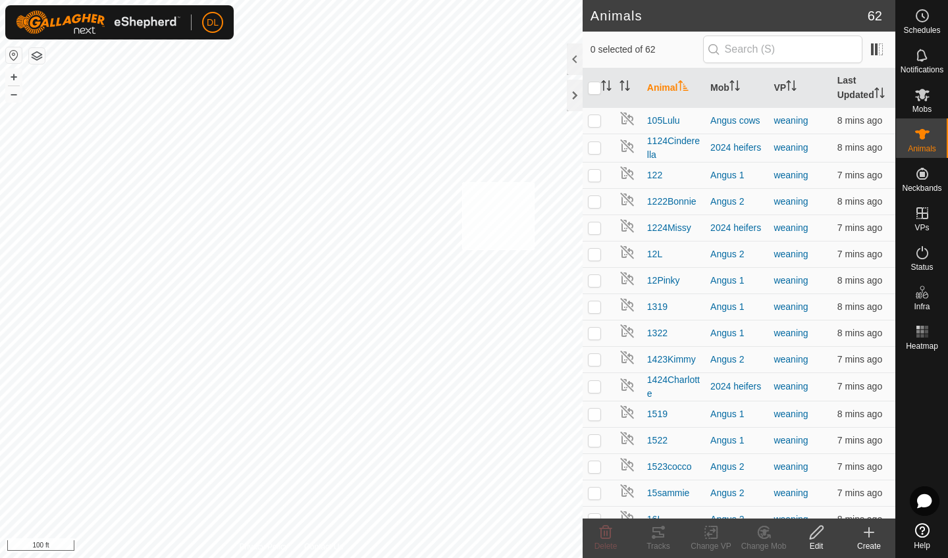
checkbox input "true"
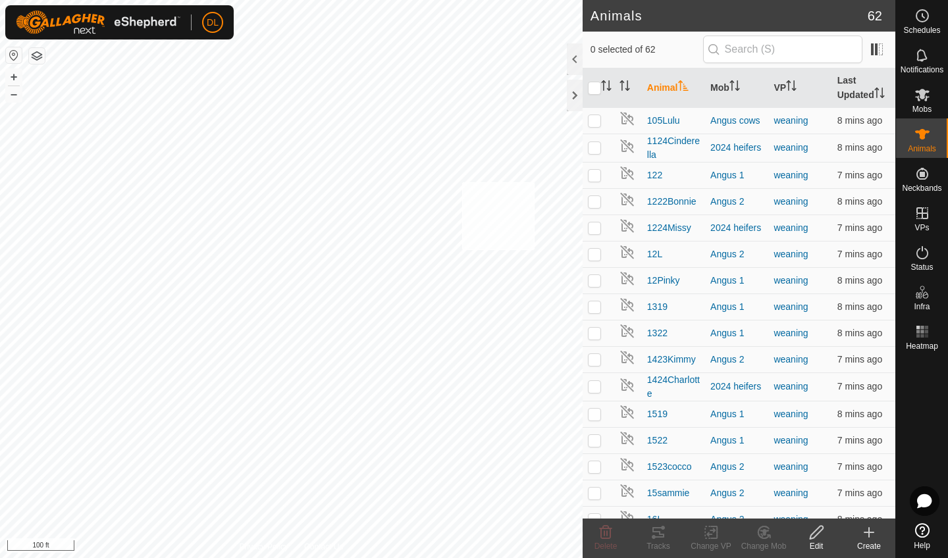
checkbox input "true"
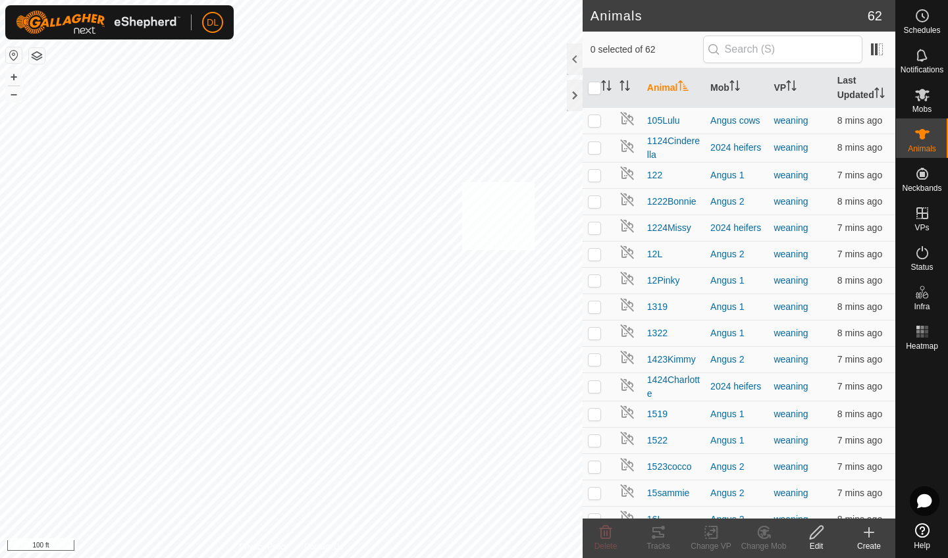
checkbox input "true"
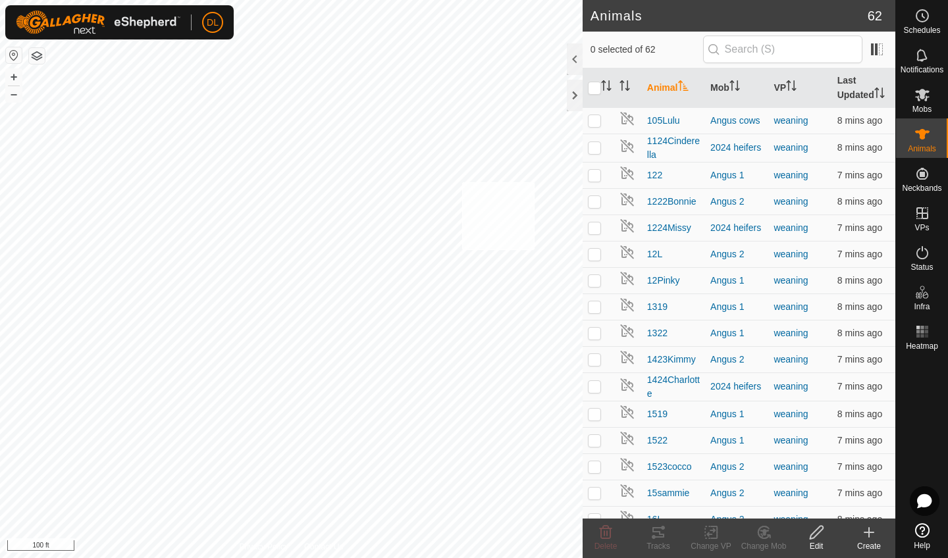
checkbox input "true"
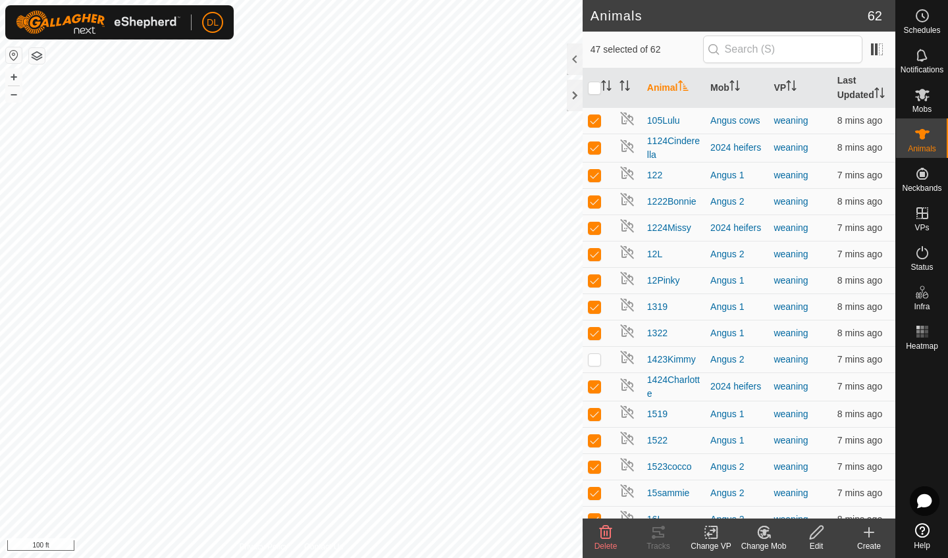
click at [714, 543] on div "Change VP" at bounding box center [711, 546] width 53 height 12
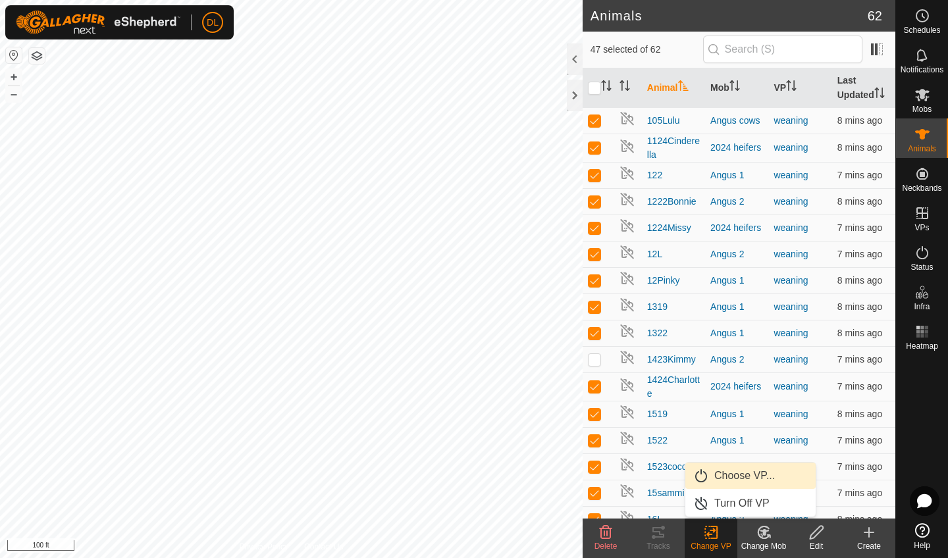
click at [731, 471] on link "Choose VP..." at bounding box center [750, 476] width 130 height 26
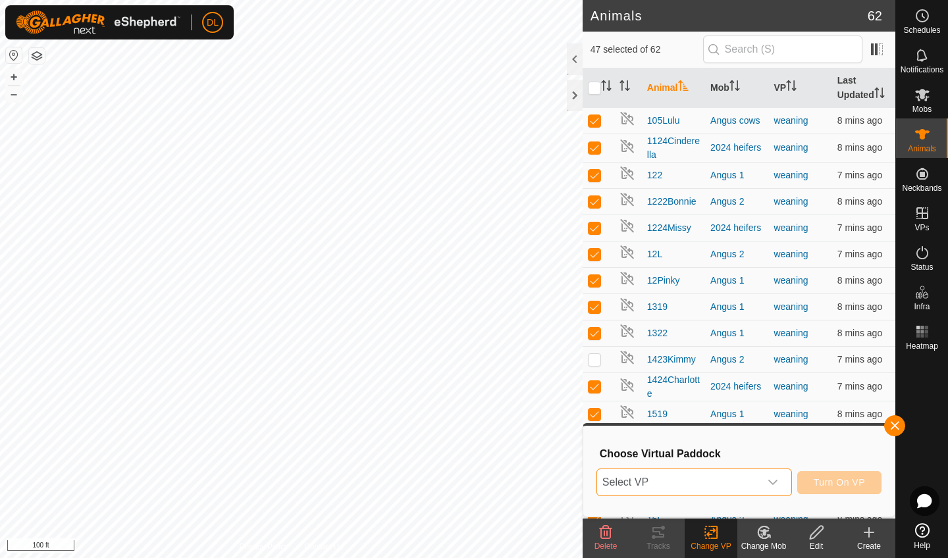
click at [723, 479] on span "Select VP" at bounding box center [678, 482] width 163 height 26
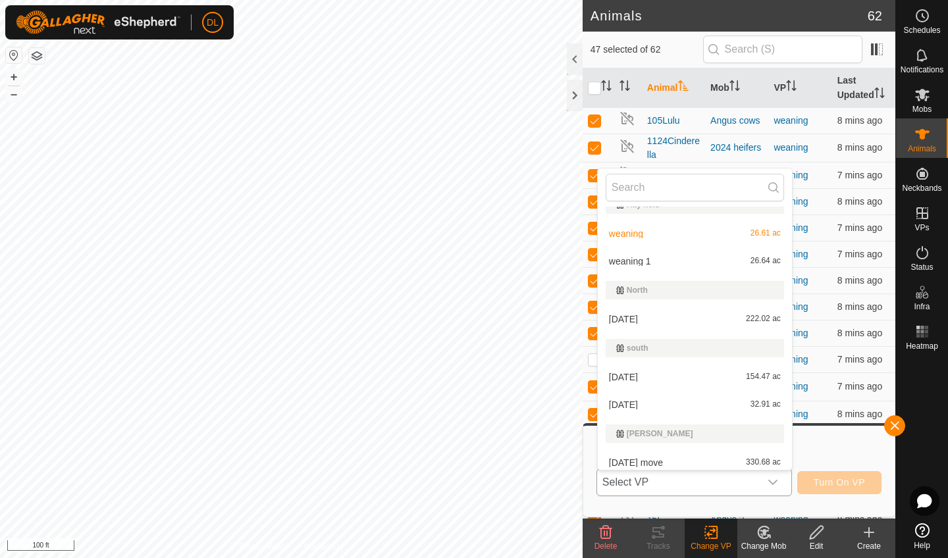
scroll to position [300, 0]
click at [644, 264] on li "weaning 1 26.64 ac" at bounding box center [695, 262] width 194 height 26
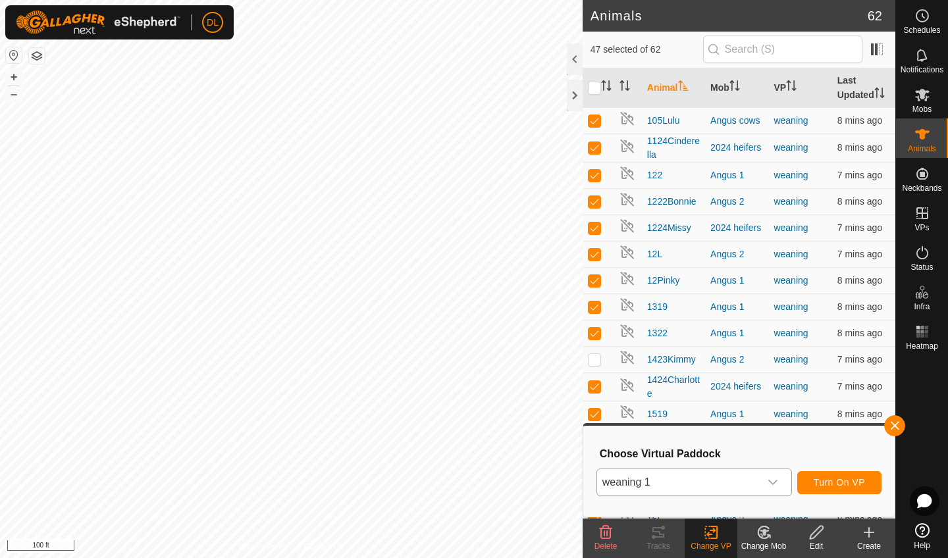
click at [831, 483] on span "Turn On VP" at bounding box center [839, 482] width 51 height 11
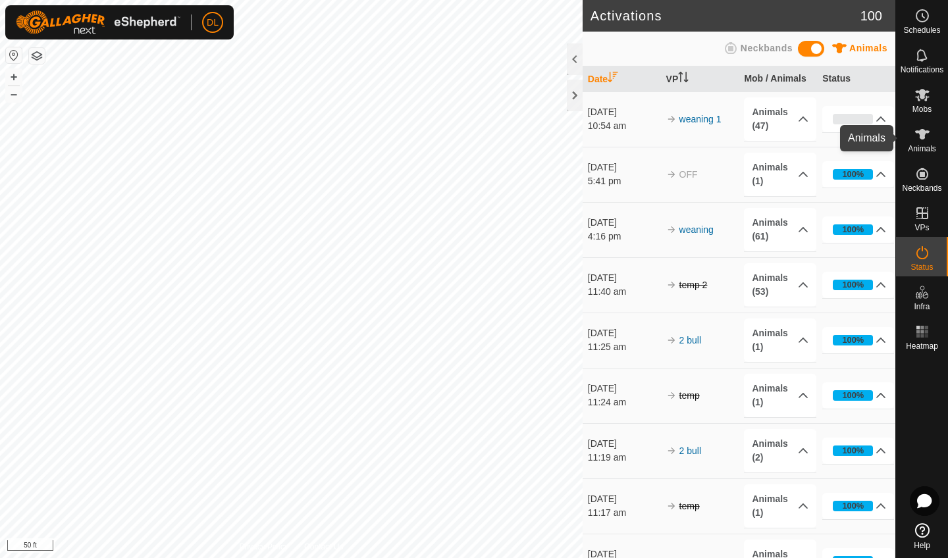
click at [924, 145] on span "Animals" at bounding box center [922, 149] width 28 height 8
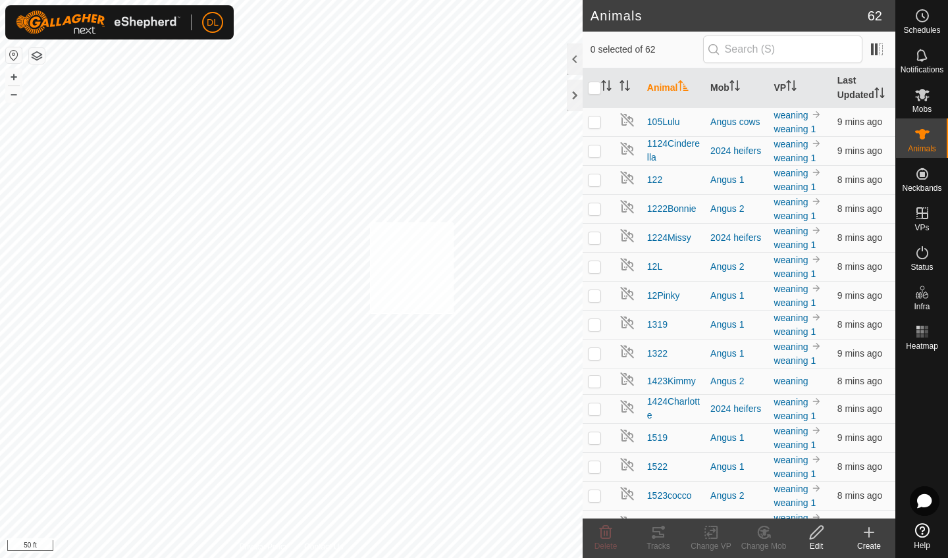
checkbox input "true"
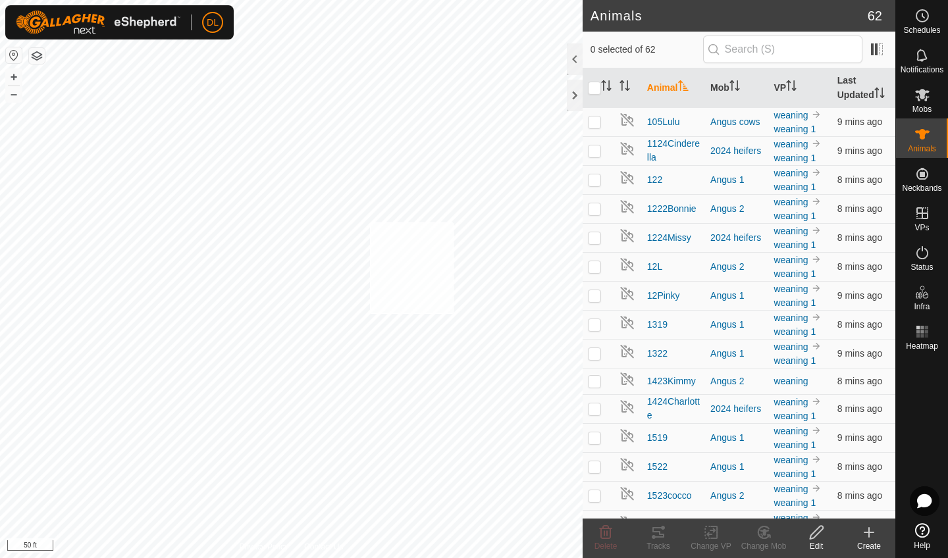
checkbox input "true"
click at [711, 535] on icon at bounding box center [710, 533] width 9 height 9
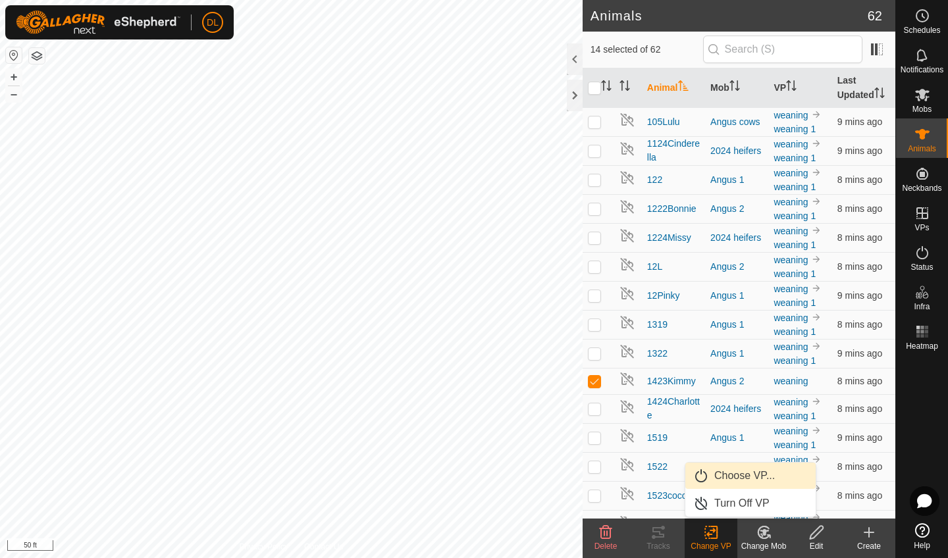
click at [731, 475] on link "Choose VP..." at bounding box center [750, 476] width 130 height 26
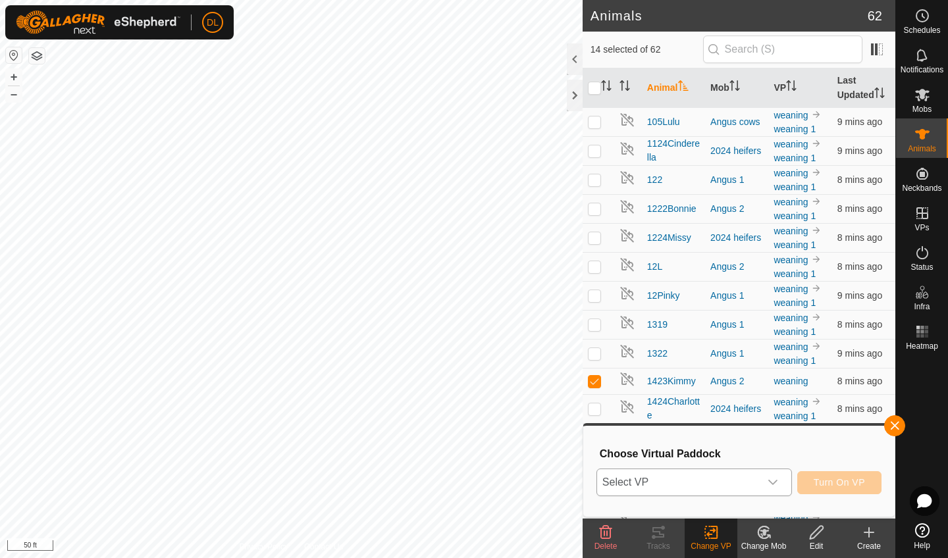
click at [725, 486] on span "Select VP" at bounding box center [678, 482] width 163 height 26
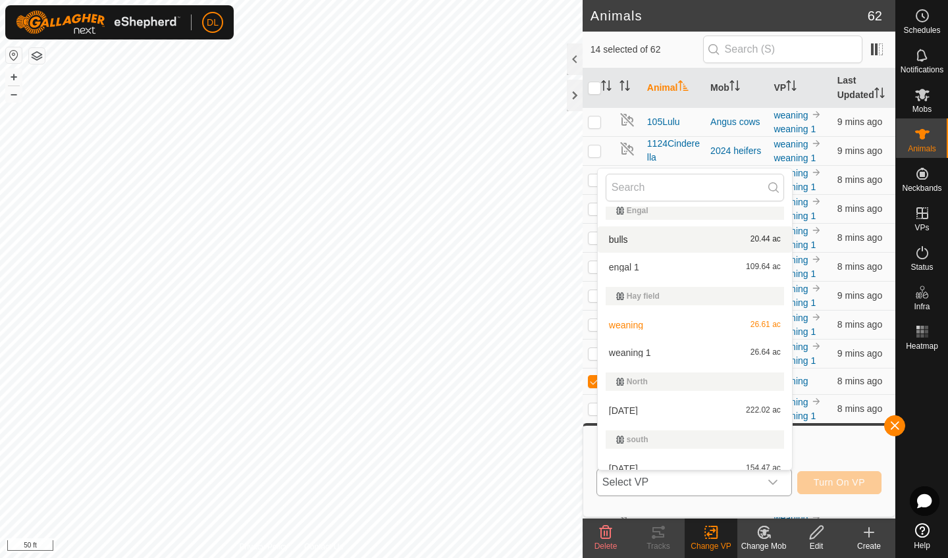
scroll to position [210, 0]
click at [641, 352] on li "weaning 1 26.64 ac" at bounding box center [695, 352] width 194 height 26
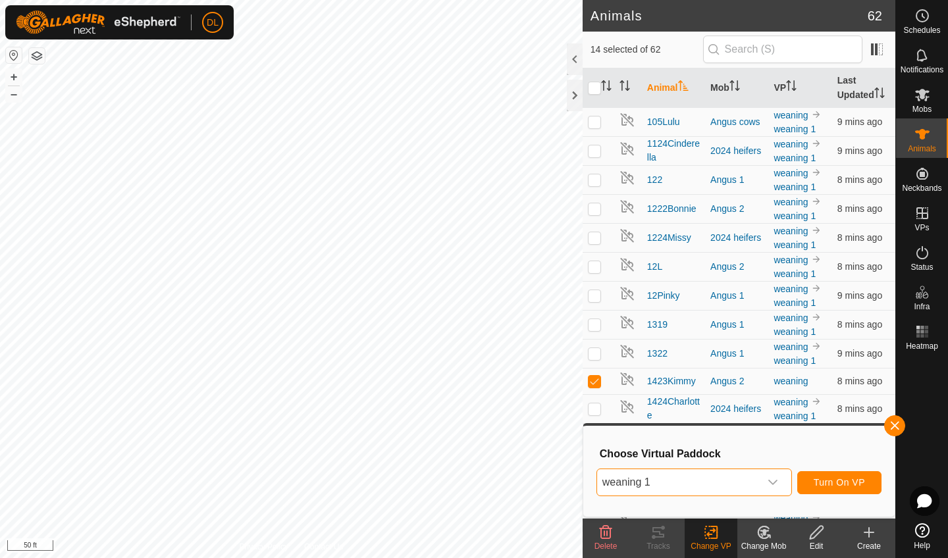
click at [835, 483] on span "Turn On VP" at bounding box center [839, 482] width 51 height 11
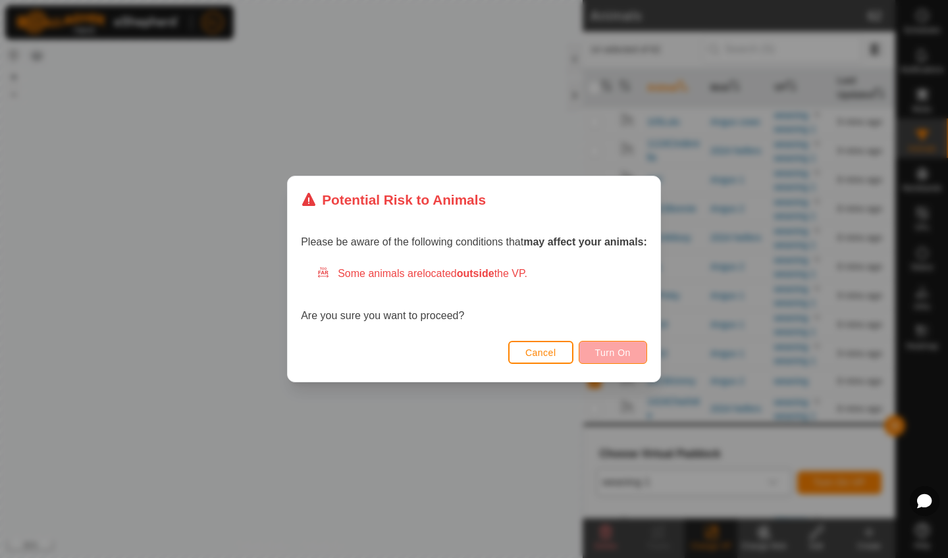
click at [612, 350] on span "Turn On" at bounding box center [613, 353] width 36 height 11
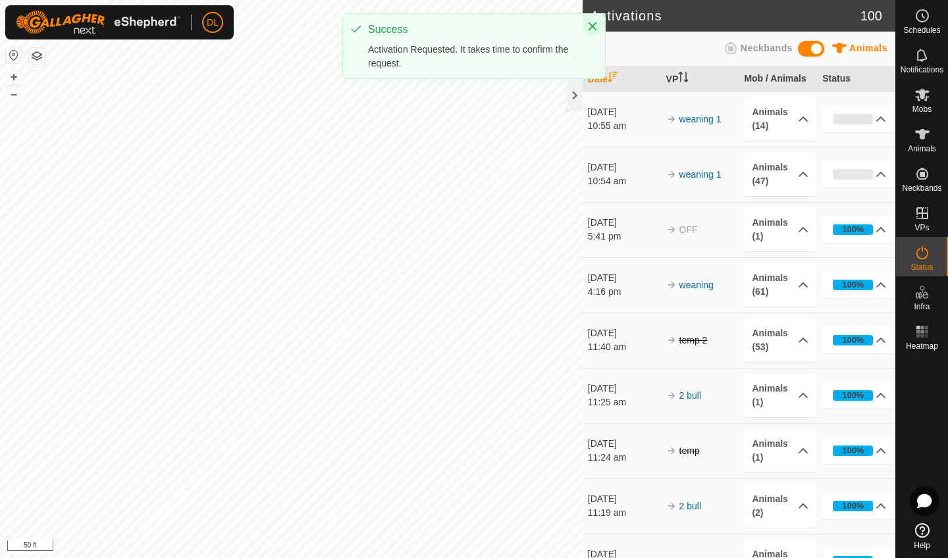
click at [592, 26] on icon "Close" at bounding box center [592, 26] width 9 height 9
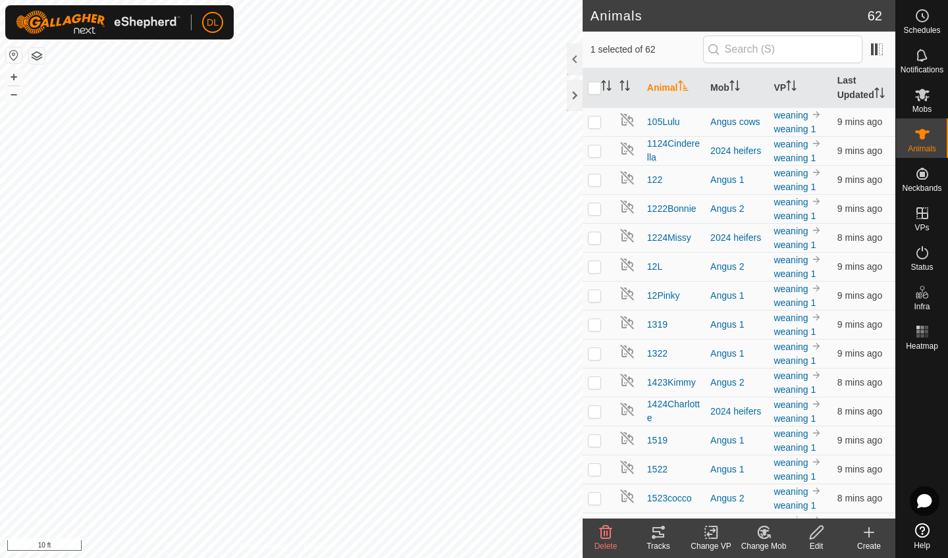
click at [658, 536] on icon at bounding box center [658, 532] width 12 height 11
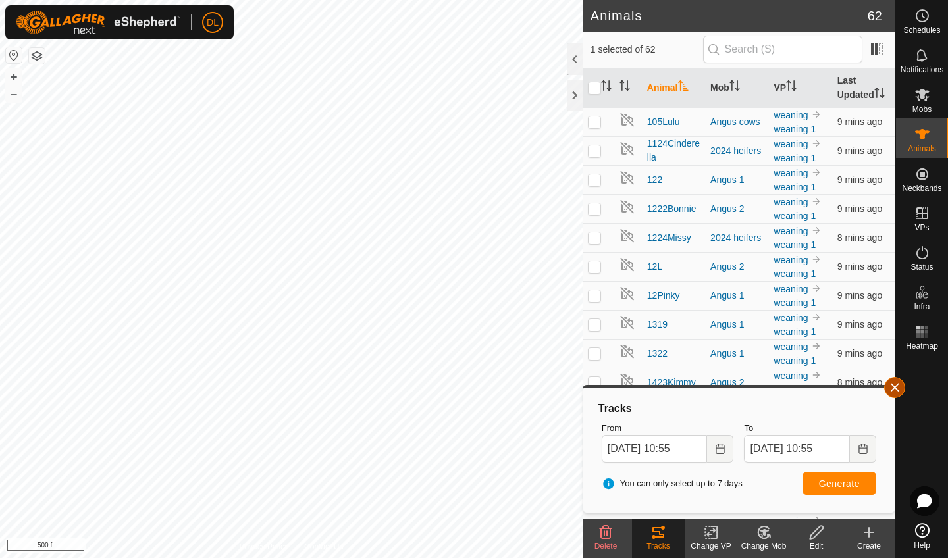
click at [899, 391] on button "button" at bounding box center [894, 387] width 21 height 21
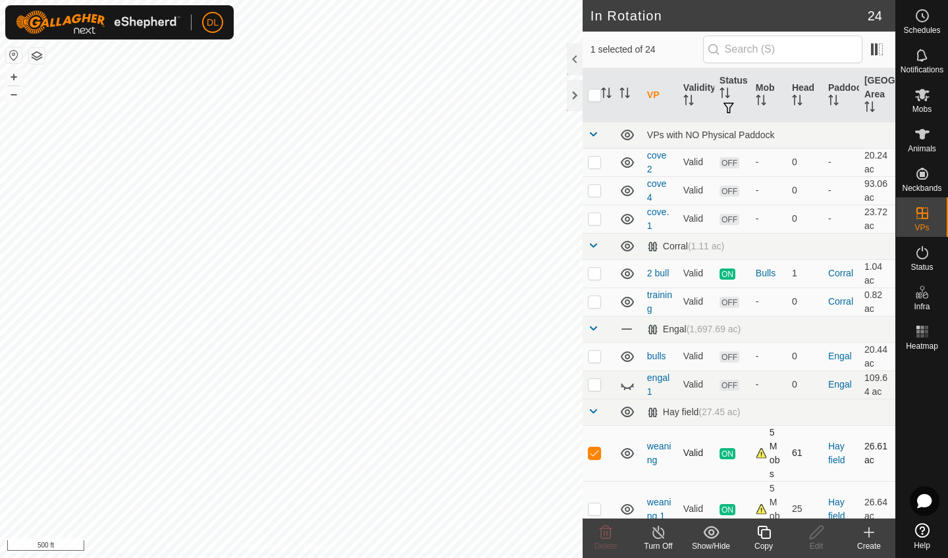
click at [598, 452] on p-checkbox at bounding box center [594, 453] width 13 height 11
